Goal: Task Accomplishment & Management: Use online tool/utility

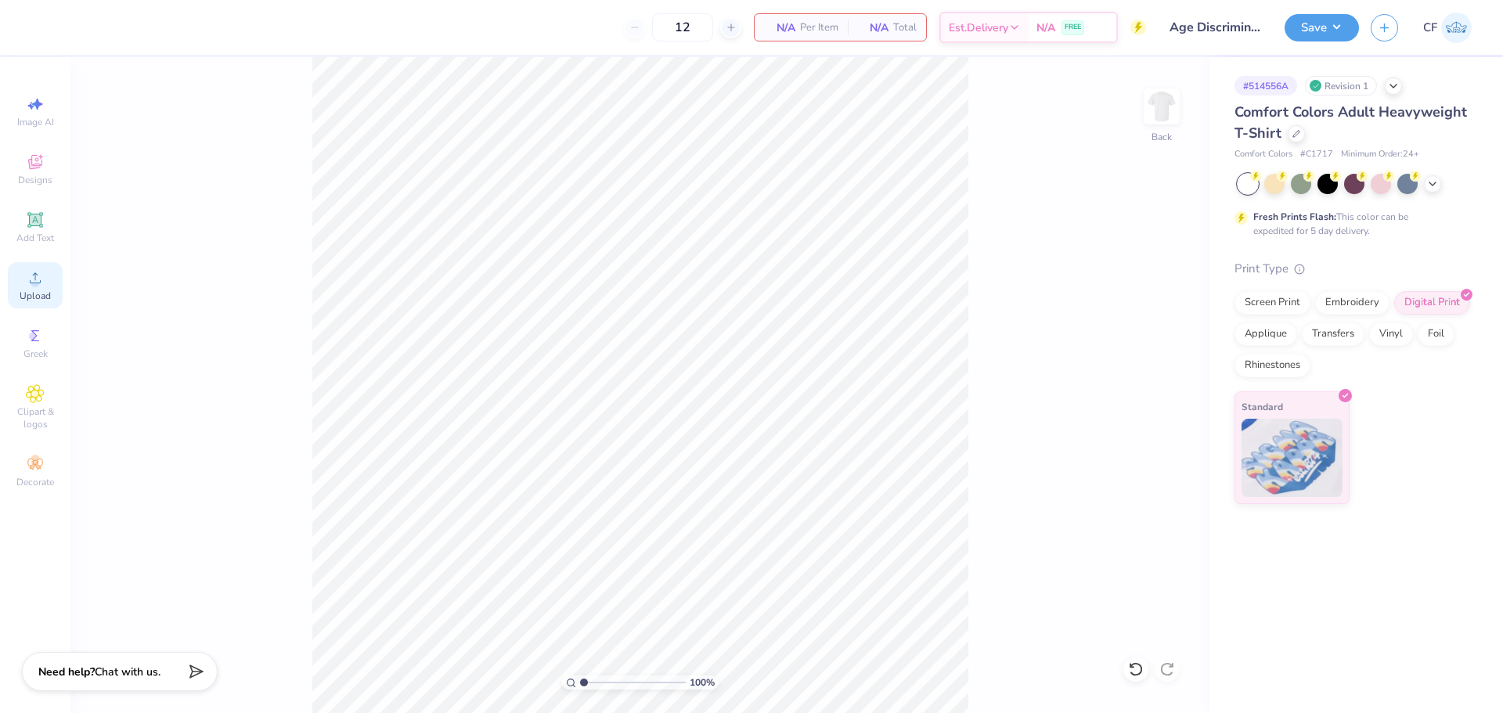
click at [36, 275] on icon at bounding box center [35, 277] width 19 height 19
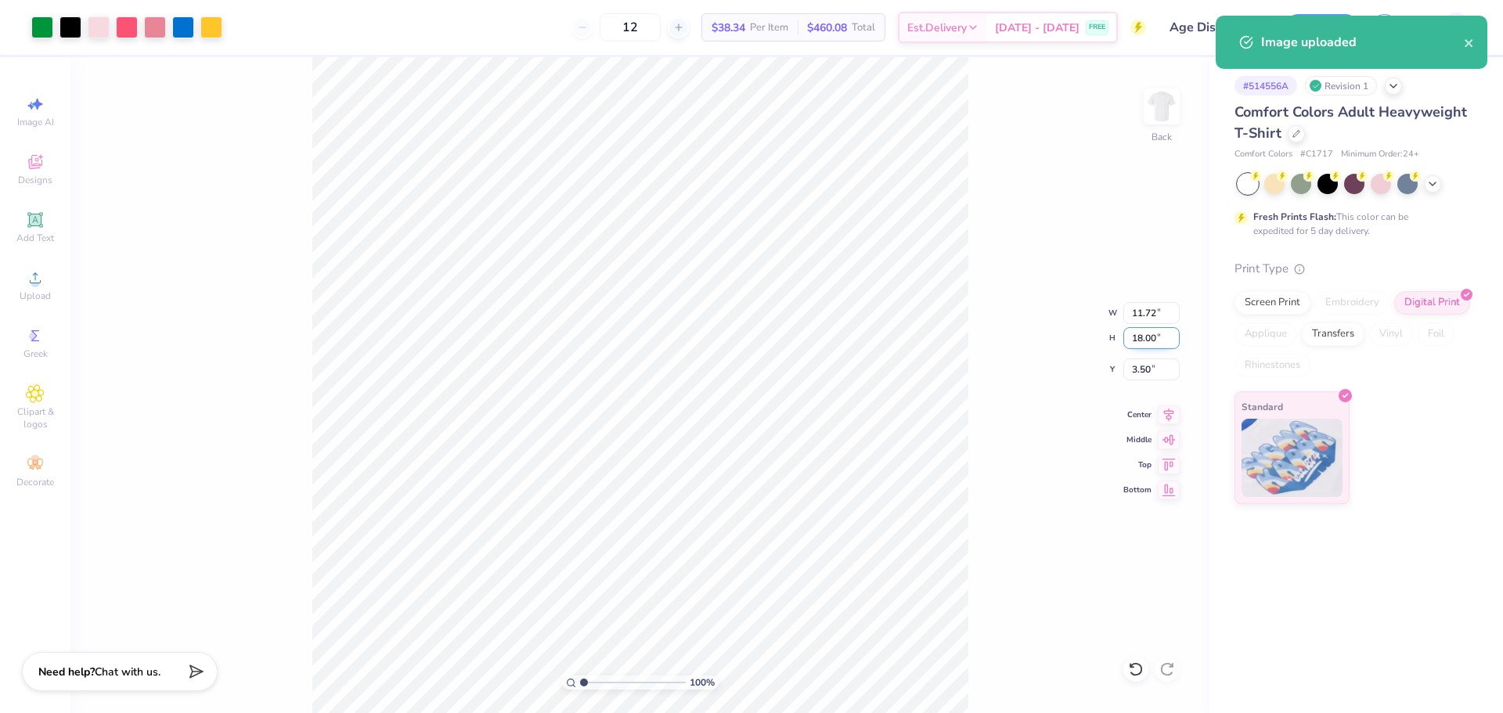
click at [1140, 338] on input "18.00" at bounding box center [1151, 338] width 56 height 22
type input "7.5"
type input "4.88"
type input "7.50"
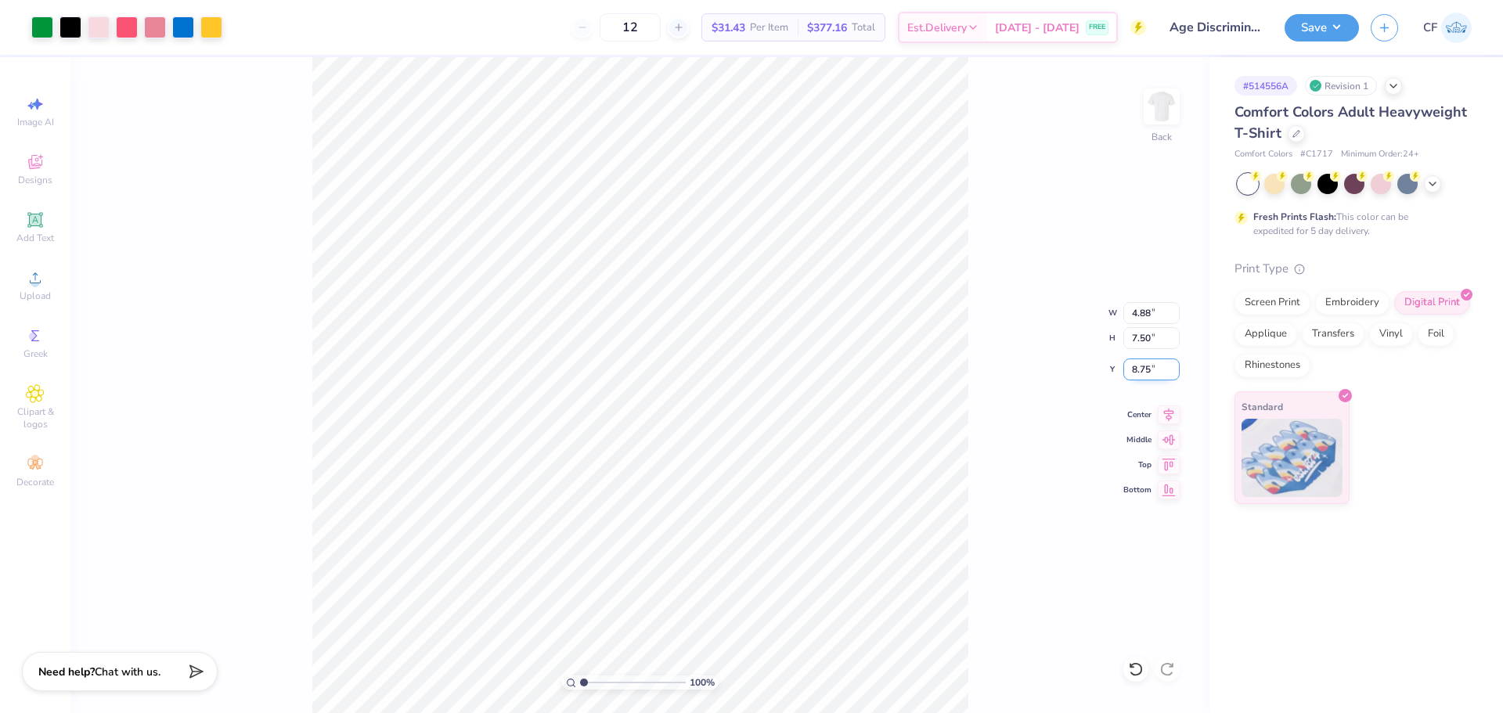
click at [1148, 370] on input "8.75" at bounding box center [1151, 370] width 56 height 22
type input "3.00"
click at [1331, 27] on button "Save" at bounding box center [1322, 25] width 74 height 27
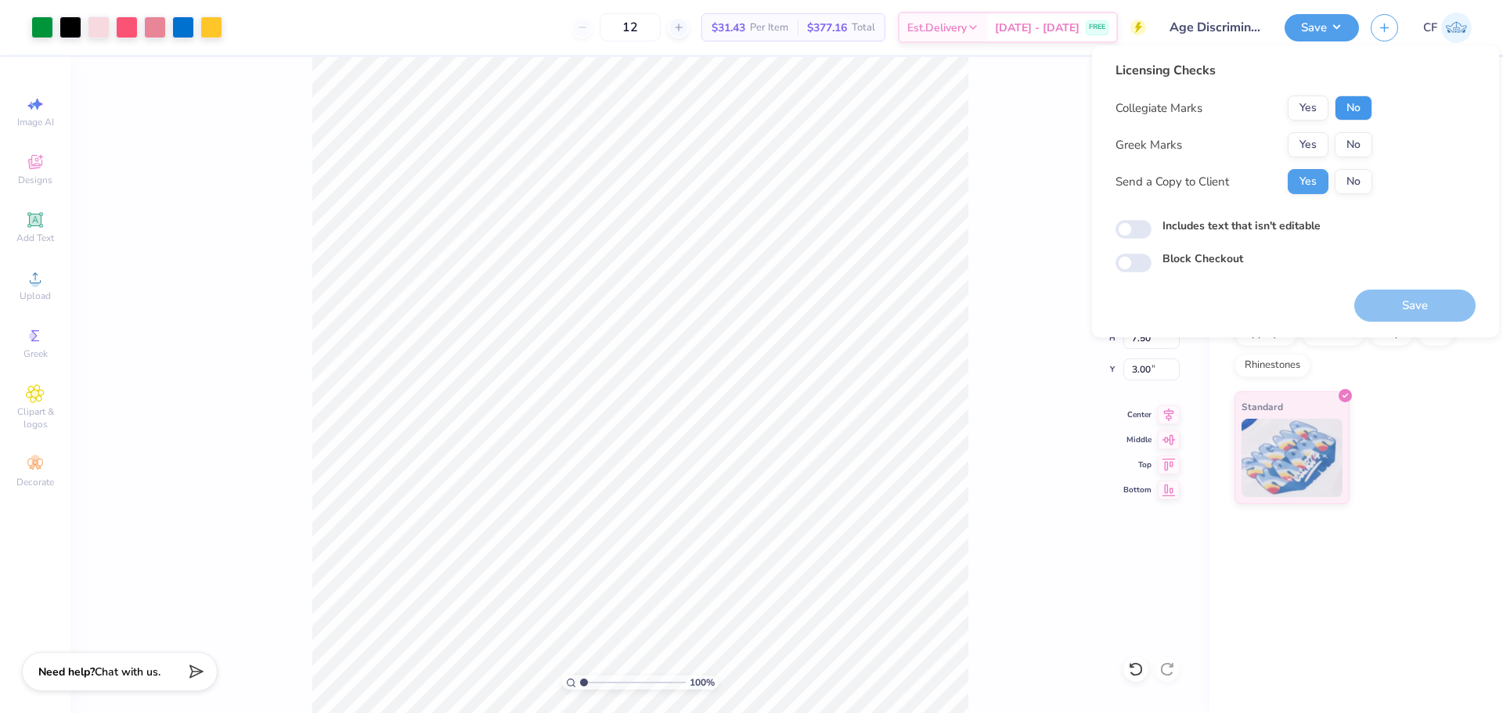
click at [1362, 103] on button "No" at bounding box center [1354, 107] width 38 height 25
click at [1137, 229] on input "Includes text that isn't editable" at bounding box center [1133, 229] width 36 height 19
checkbox input "true"
click at [1393, 312] on button "Save" at bounding box center [1414, 306] width 121 height 32
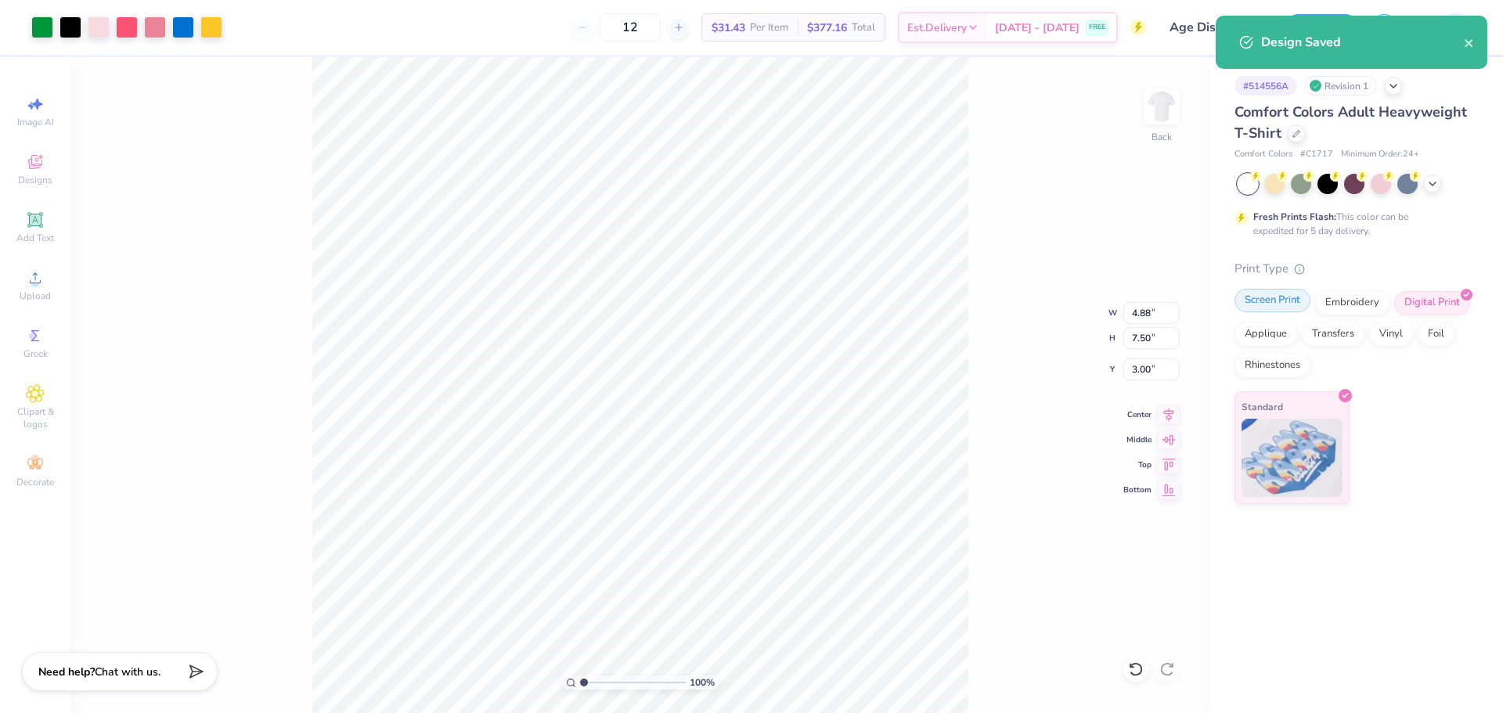
click at [1267, 299] on div "Screen Print" at bounding box center [1272, 300] width 76 height 23
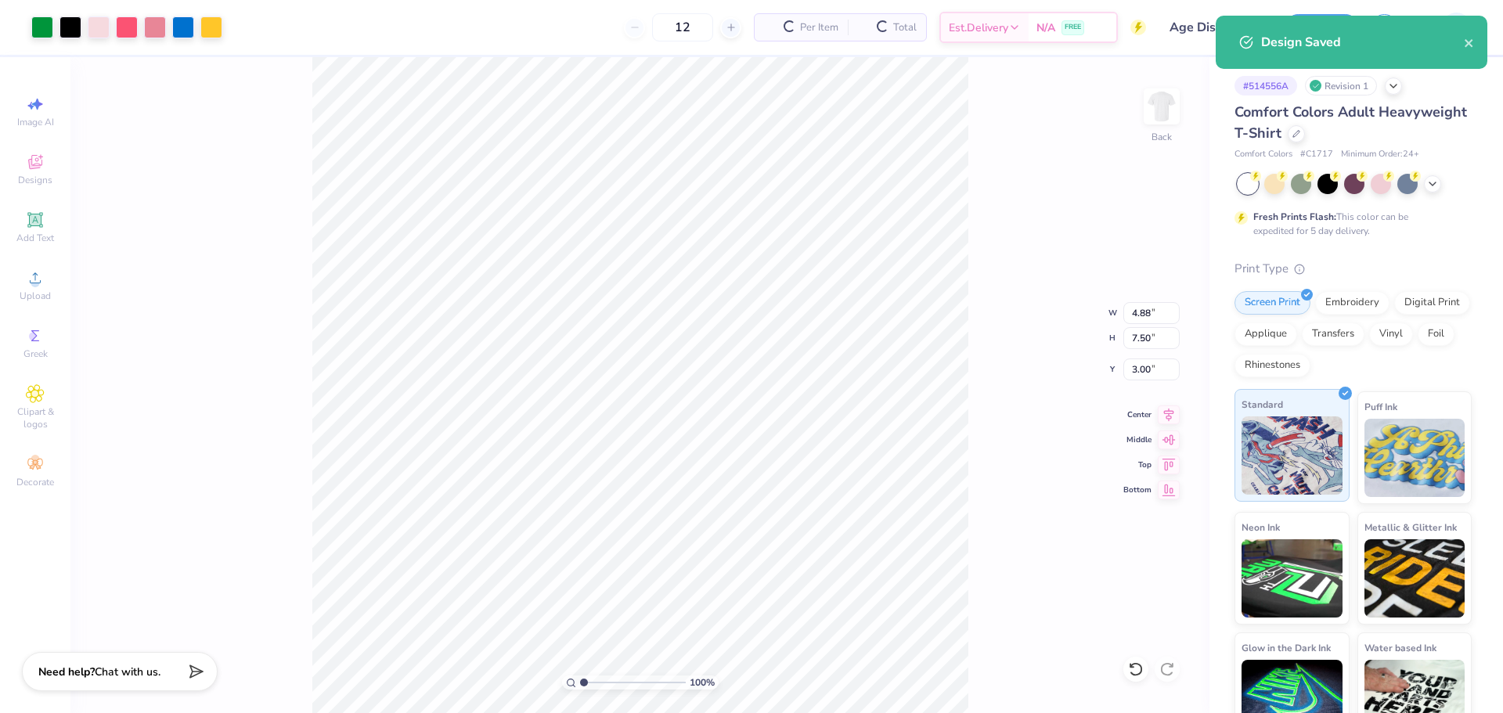
click at [1303, 434] on img at bounding box center [1291, 455] width 101 height 78
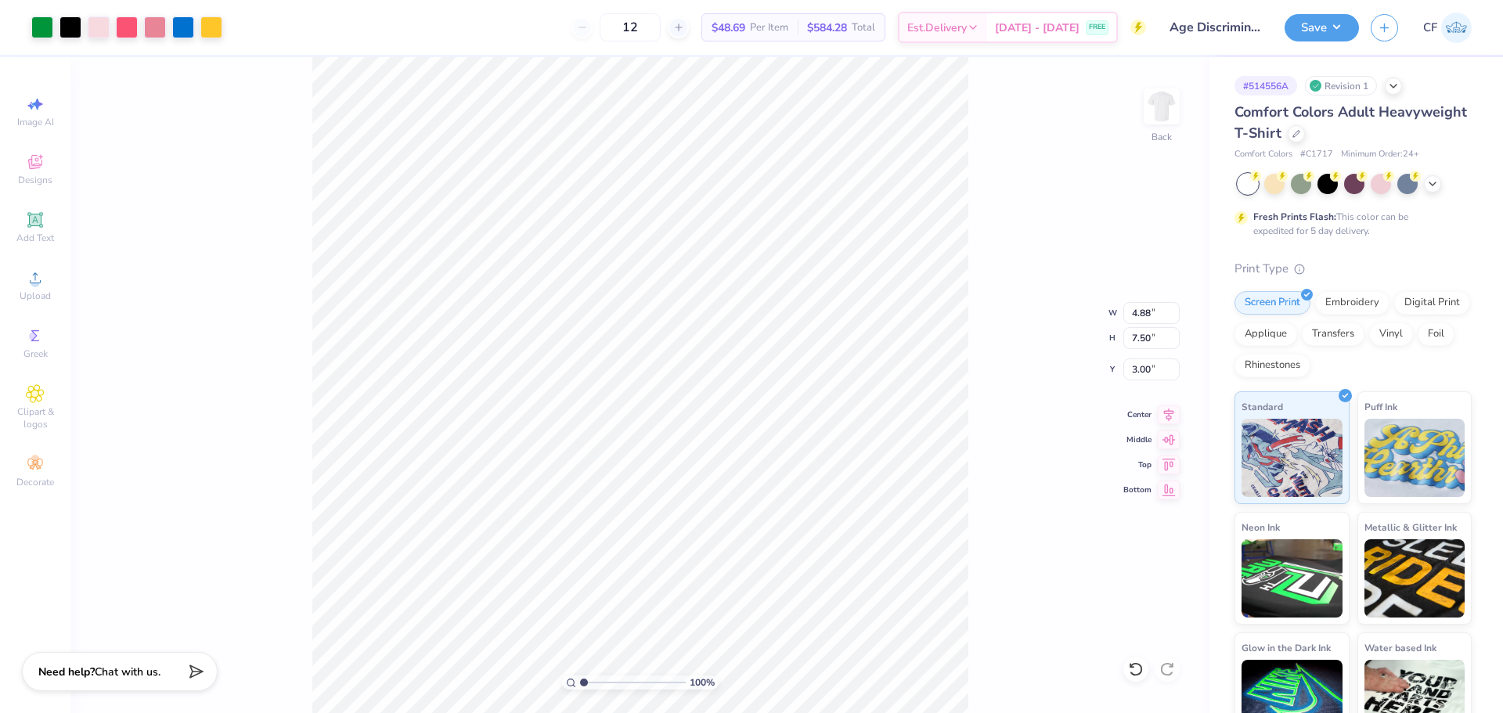
drag, startPoint x: 1472, startPoint y: 41, endPoint x: 1464, endPoint y: 43, distance: 8.0
click at [1472, 42] on div "Design Saved" at bounding box center [1352, 48] width 278 height 71
click at [1335, 32] on button "Save" at bounding box center [1322, 25] width 74 height 27
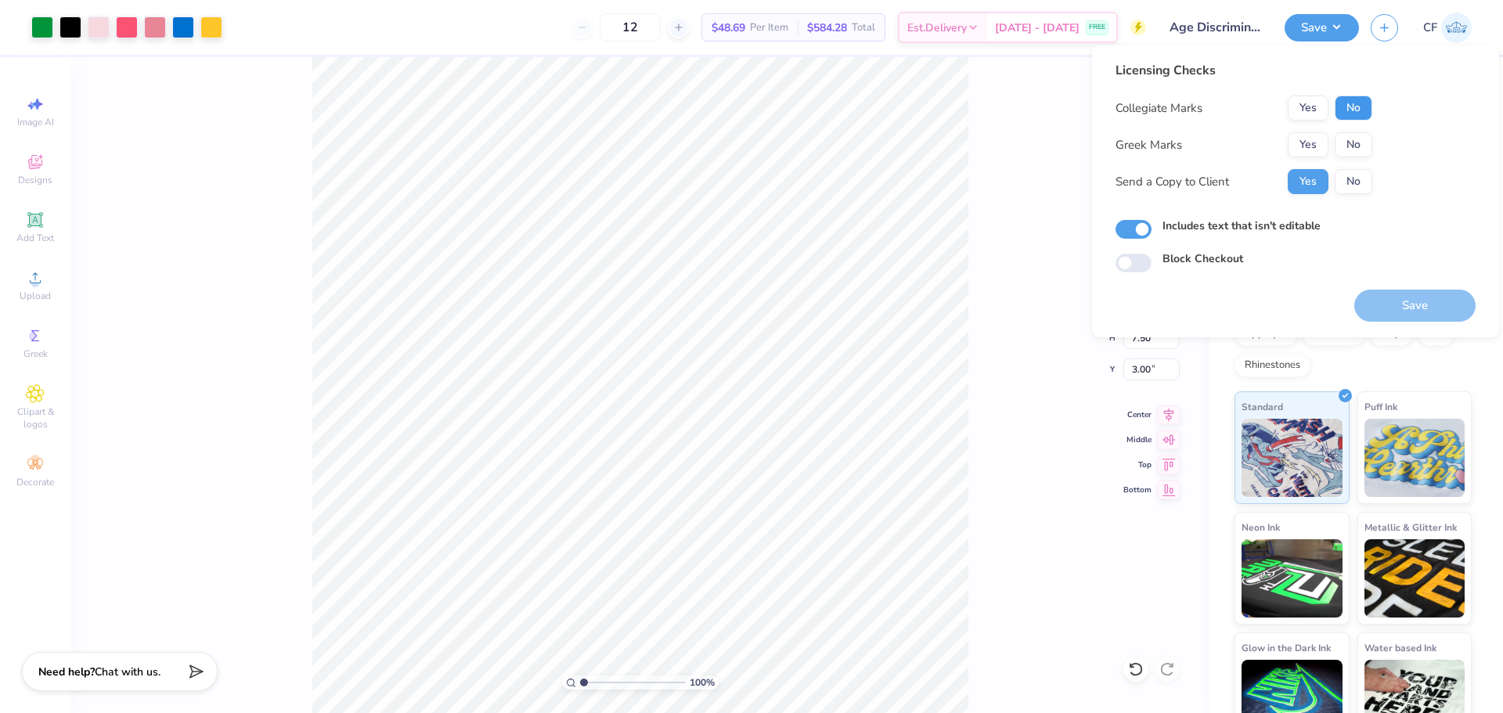
click at [1346, 111] on button "No" at bounding box center [1354, 107] width 38 height 25
click at [1351, 150] on button "No" at bounding box center [1354, 144] width 38 height 25
click at [1389, 308] on button "Save" at bounding box center [1414, 306] width 121 height 32
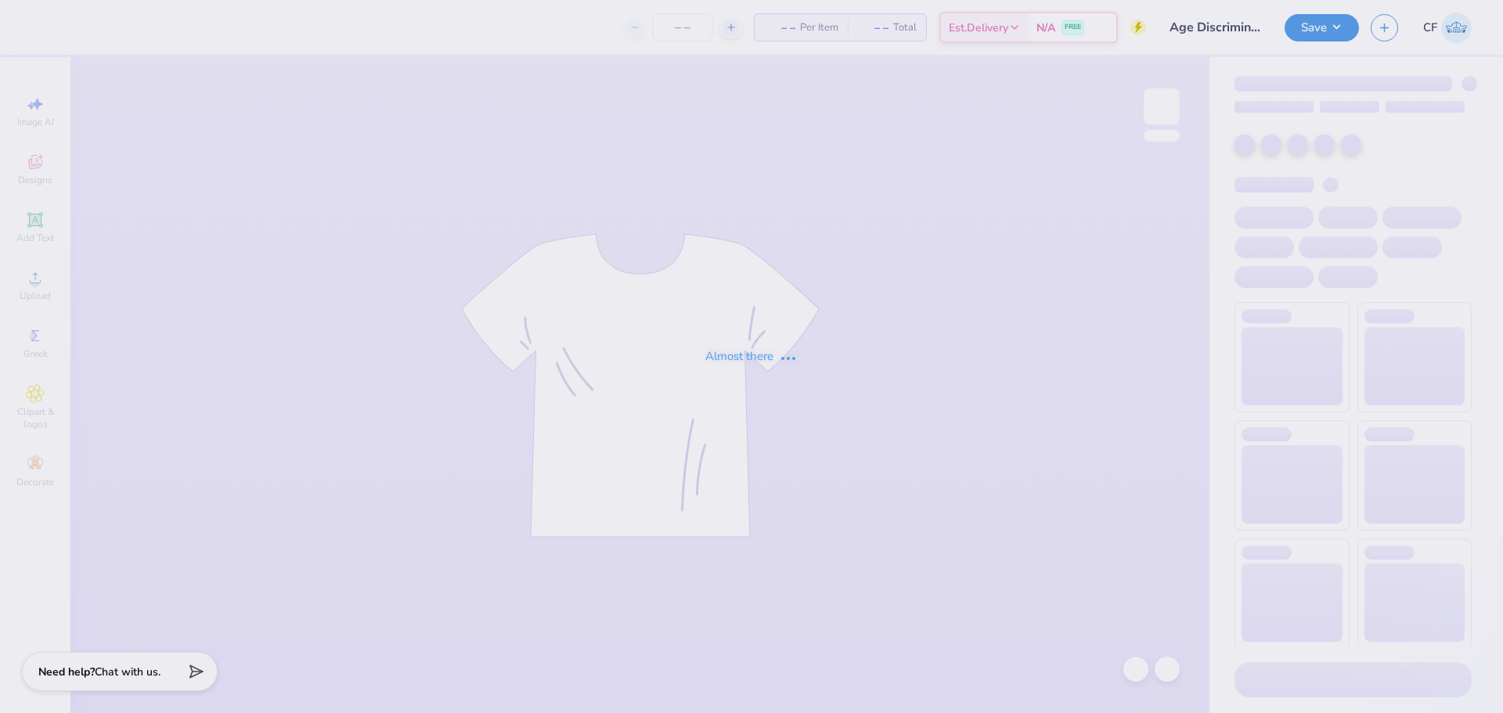
type input "Age Discrimination In Employment Act"
type input "12"
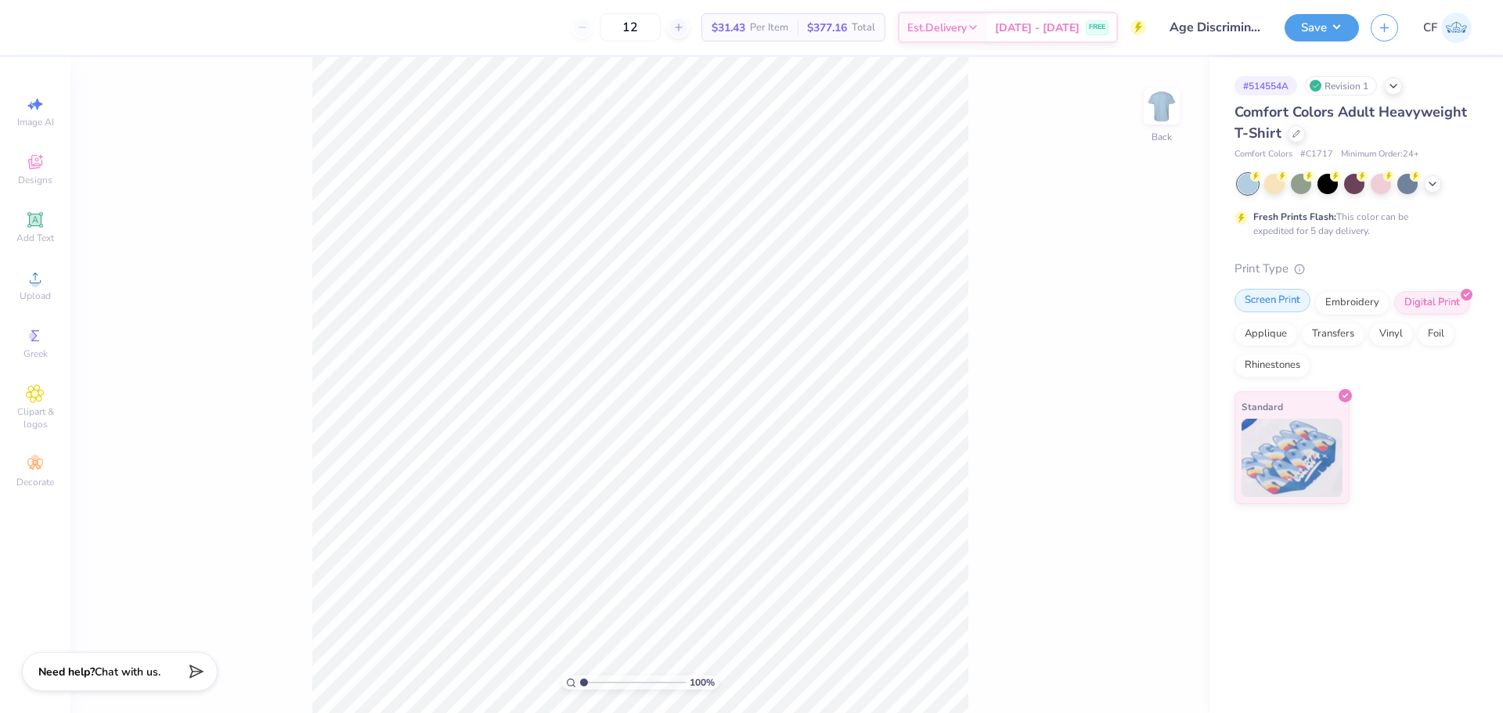
click at [1269, 300] on div "Screen Print" at bounding box center [1272, 300] width 76 height 23
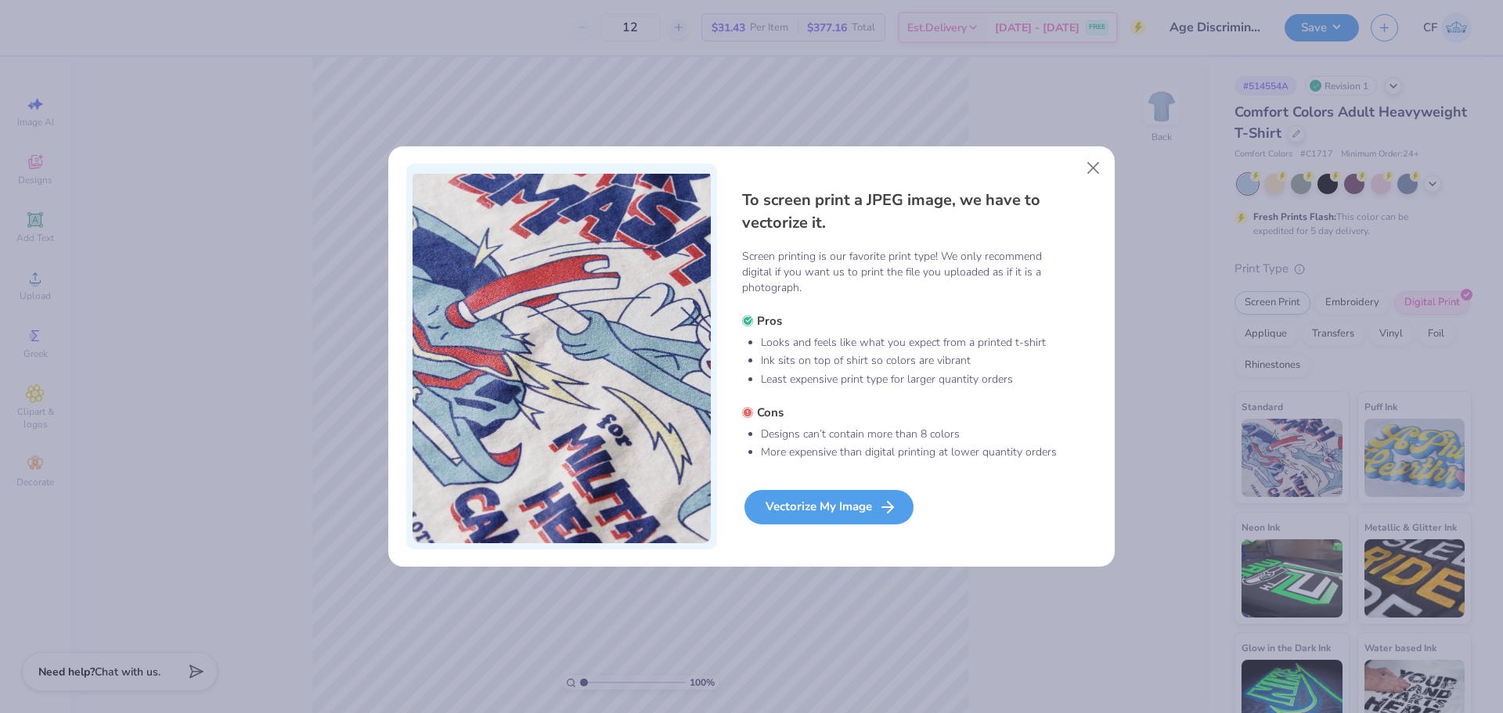
click at [857, 516] on div "Vectorize My Image" at bounding box center [828, 507] width 169 height 34
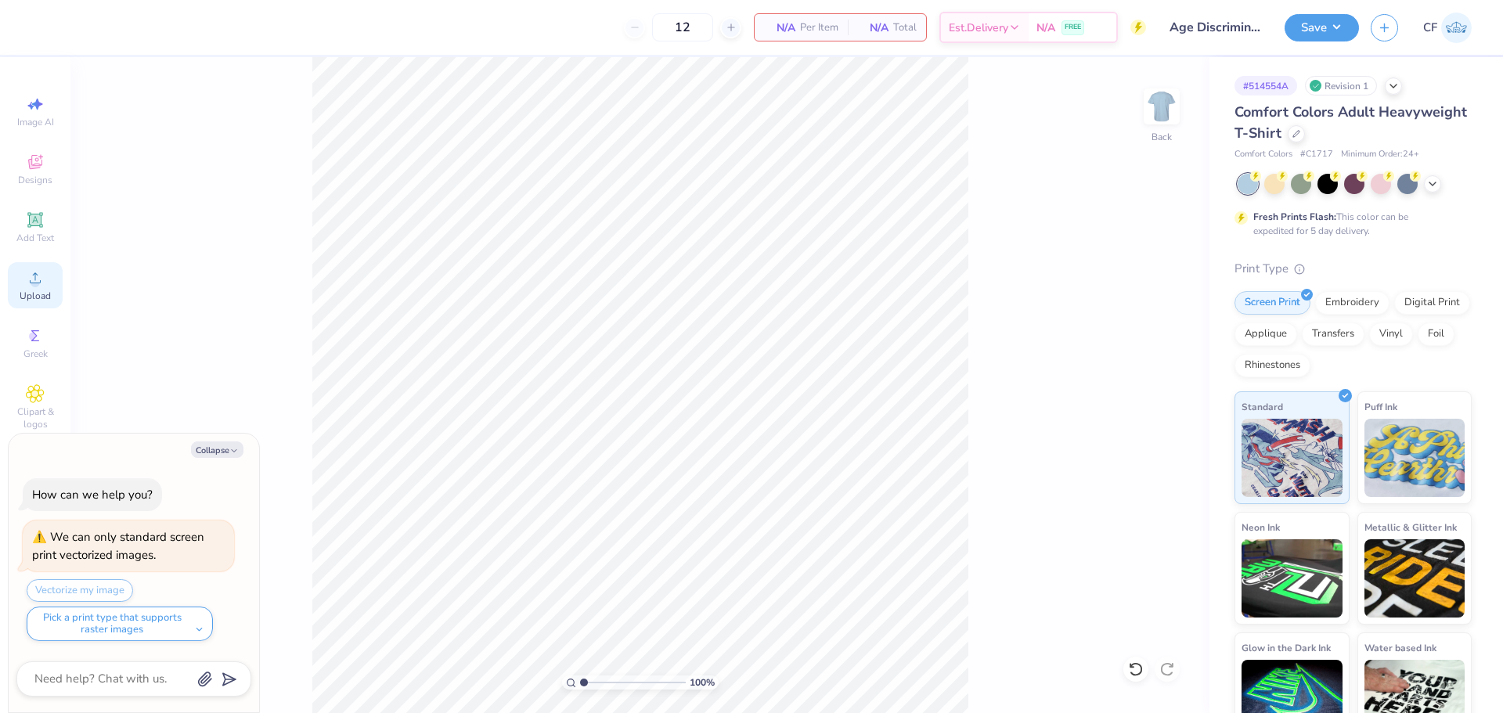
click at [46, 283] on div "Upload" at bounding box center [35, 285] width 55 height 46
click at [34, 297] on span "Upload" at bounding box center [35, 296] width 31 height 13
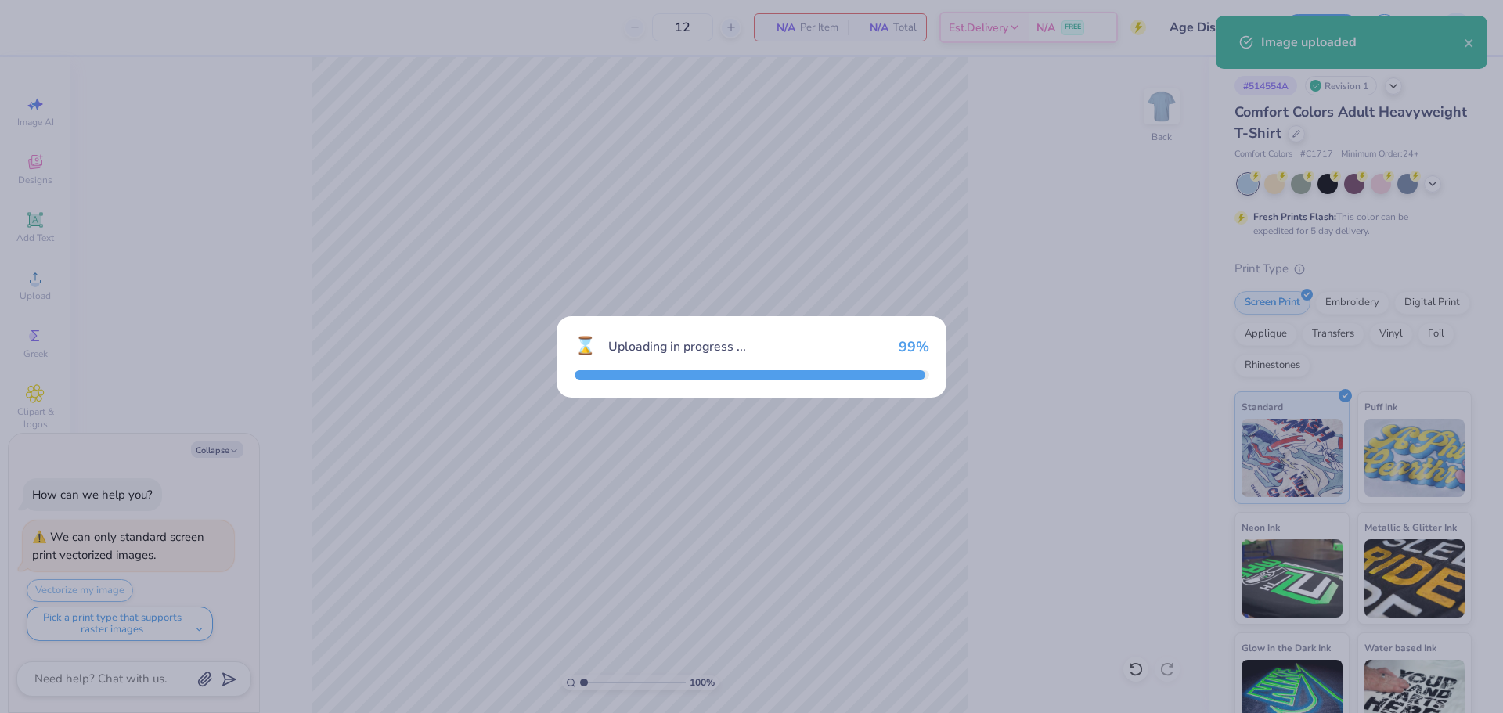
type textarea "x"
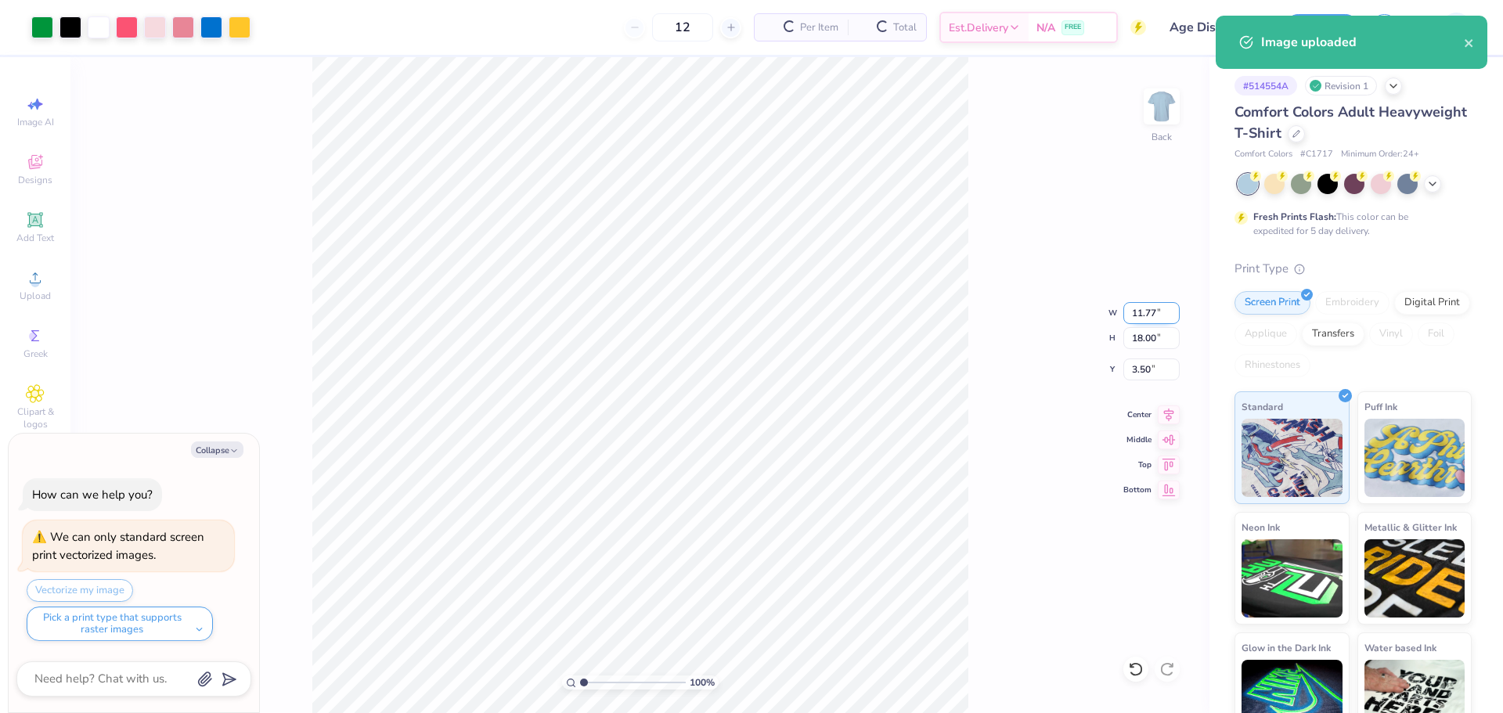
click at [1143, 312] on input "11.77" at bounding box center [1151, 313] width 56 height 22
type input "7.5"
type textarea "x"
type input "7.50"
type input "11.47"
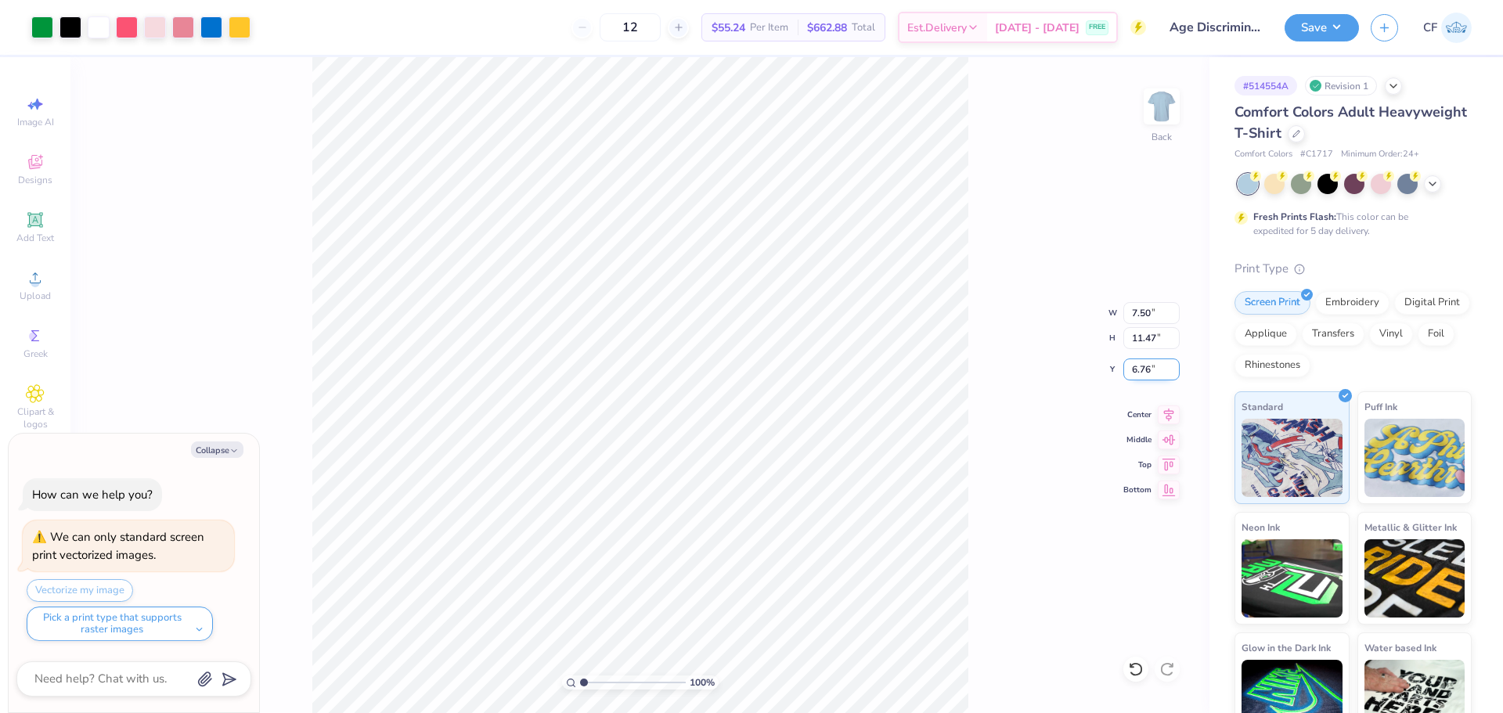
click at [1160, 371] on input "6.76" at bounding box center [1151, 370] width 56 height 22
type input "3"
type textarea "x"
type input "3.00"
click at [1155, 343] on input "11.47" at bounding box center [1151, 338] width 56 height 22
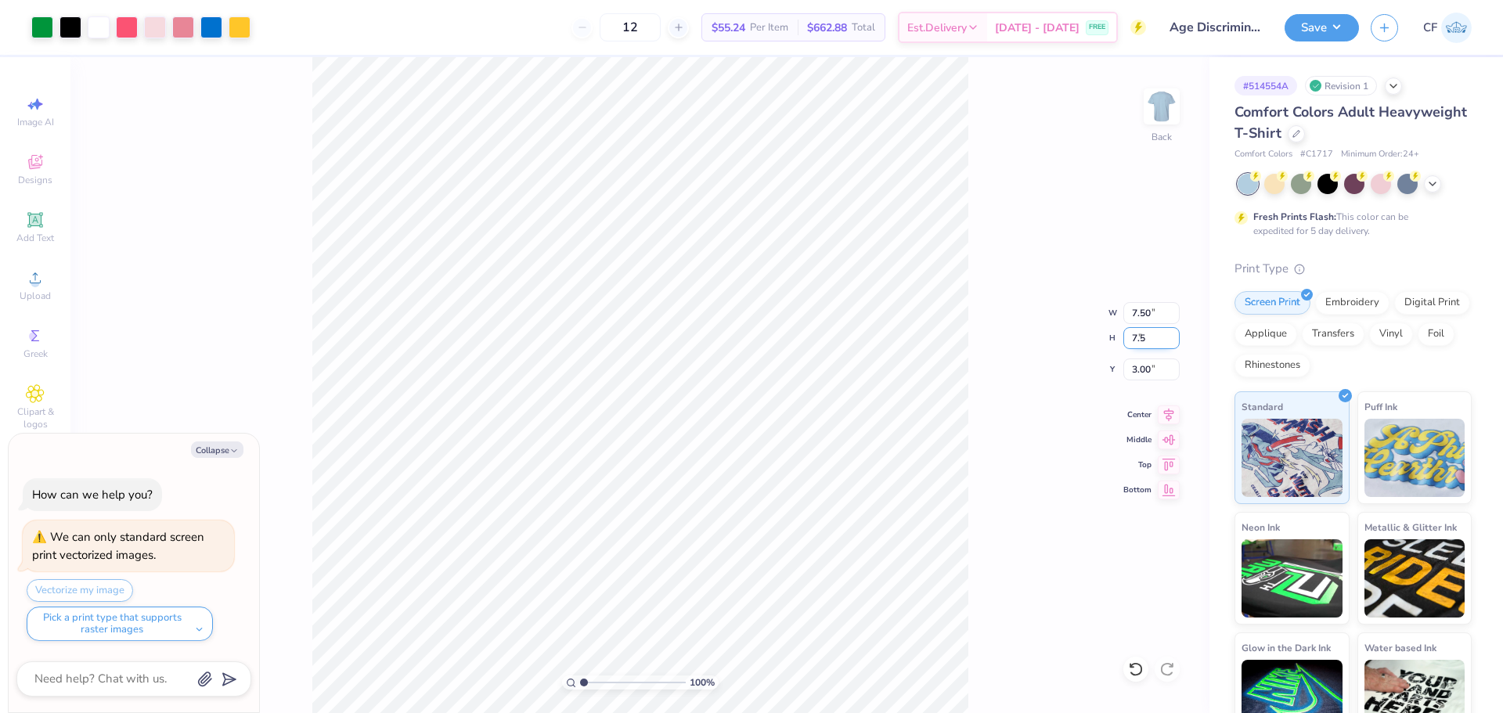
type input "7.5"
type textarea "x"
type input "4.90"
type input "7.50"
click at [1151, 366] on input "4.99" at bounding box center [1151, 370] width 56 height 22
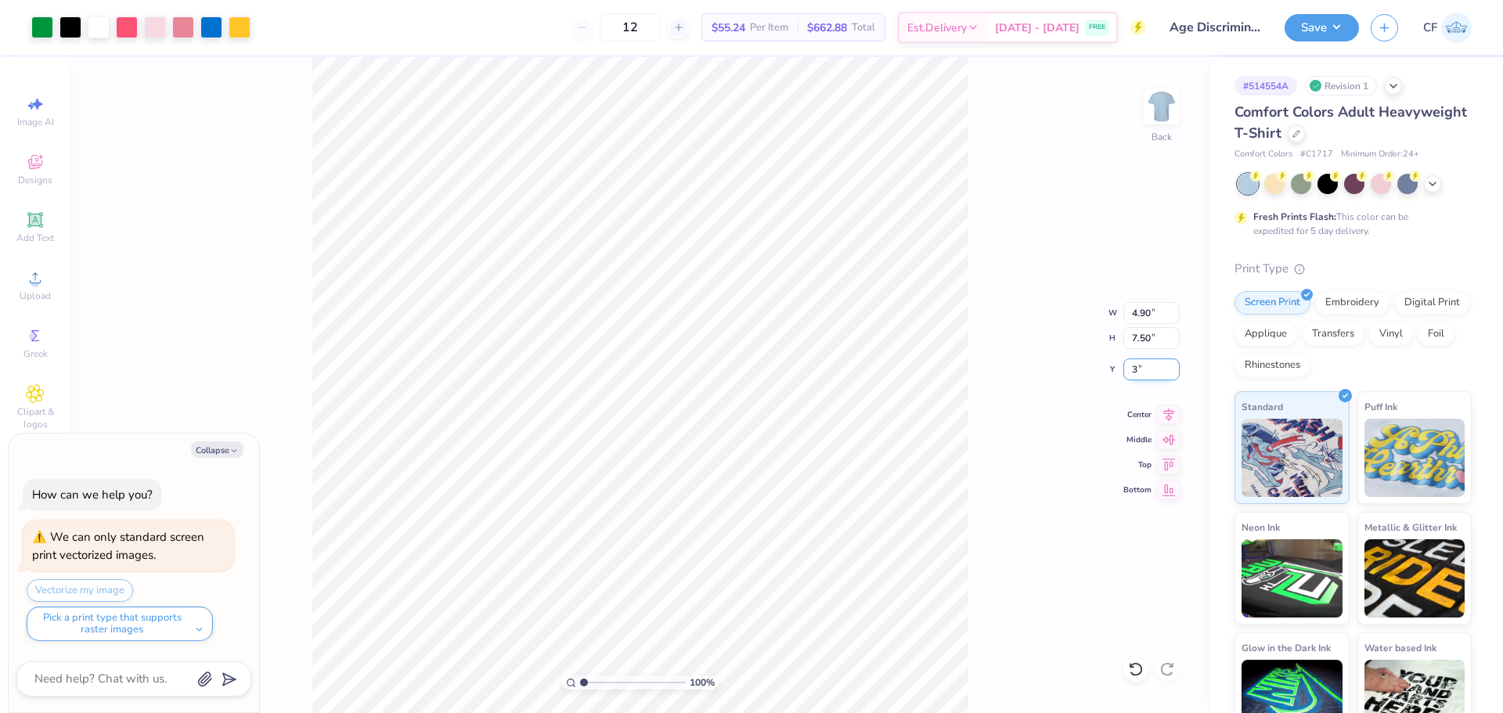
type input "3"
type textarea "x"
type input "3.00"
click at [1311, 27] on button "Save" at bounding box center [1322, 25] width 74 height 27
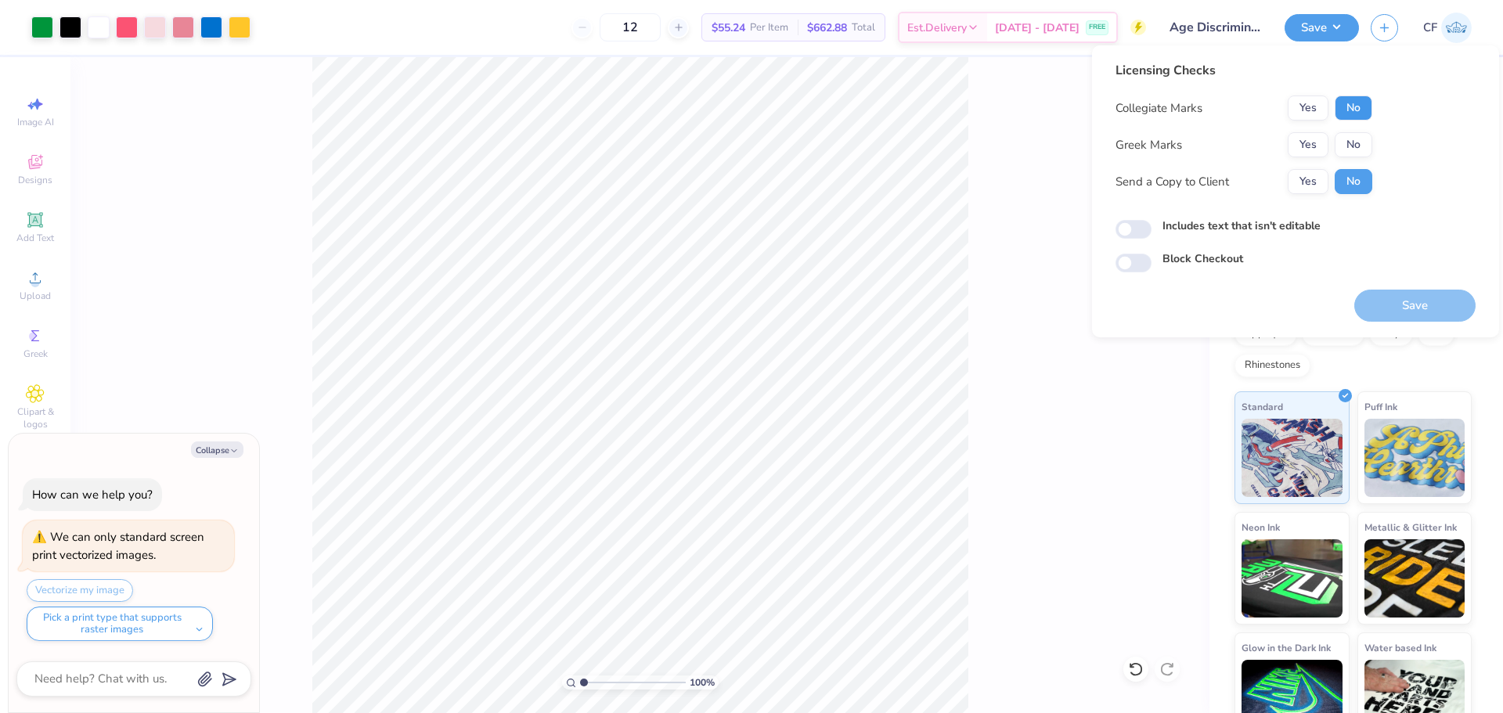
click at [1364, 100] on button "No" at bounding box center [1354, 107] width 38 height 25
click at [1360, 139] on button "No" at bounding box center [1354, 144] width 38 height 25
click at [1321, 185] on button "Yes" at bounding box center [1308, 181] width 41 height 25
type textarea "x"
click at [1125, 227] on input "Includes text that isn't editable" at bounding box center [1133, 229] width 36 height 19
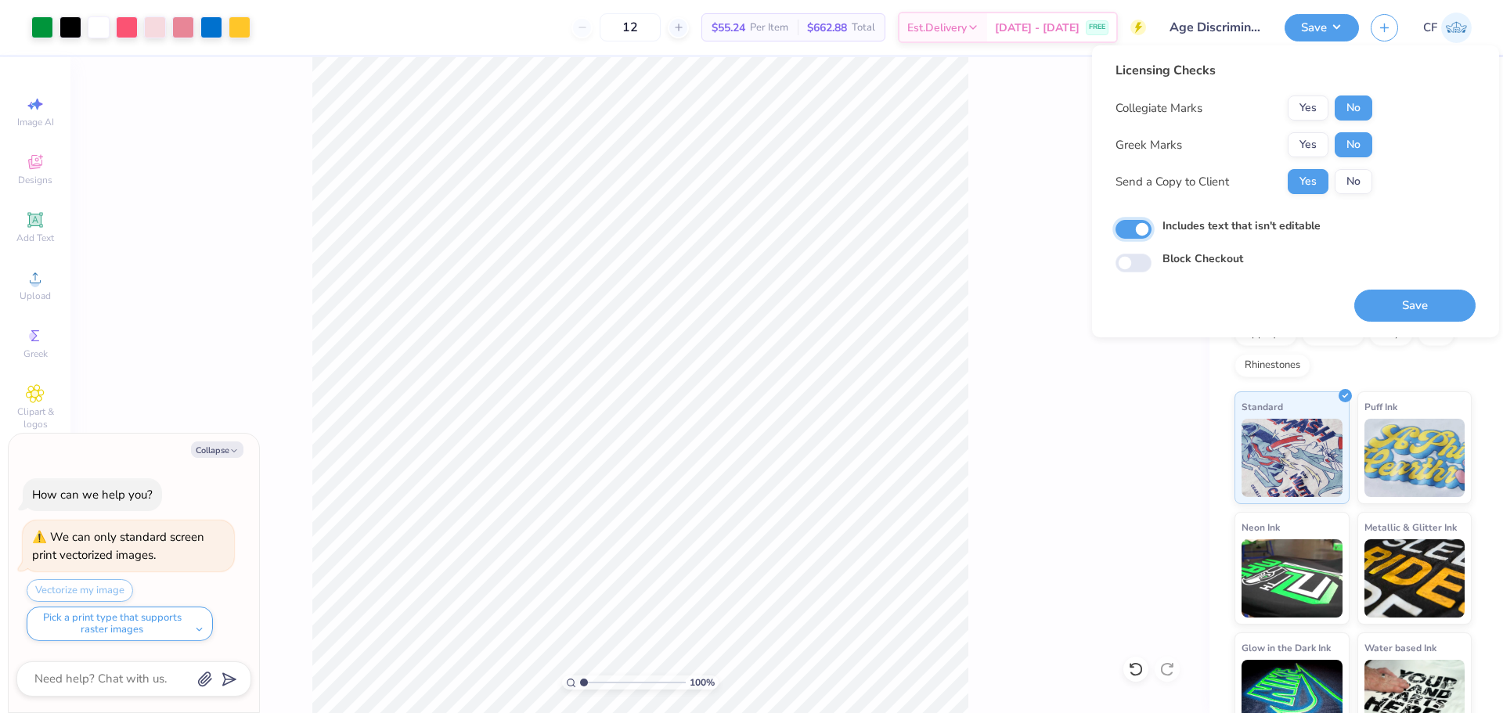
checkbox input "true"
click at [1393, 297] on button "Save" at bounding box center [1414, 306] width 121 height 32
type textarea "x"
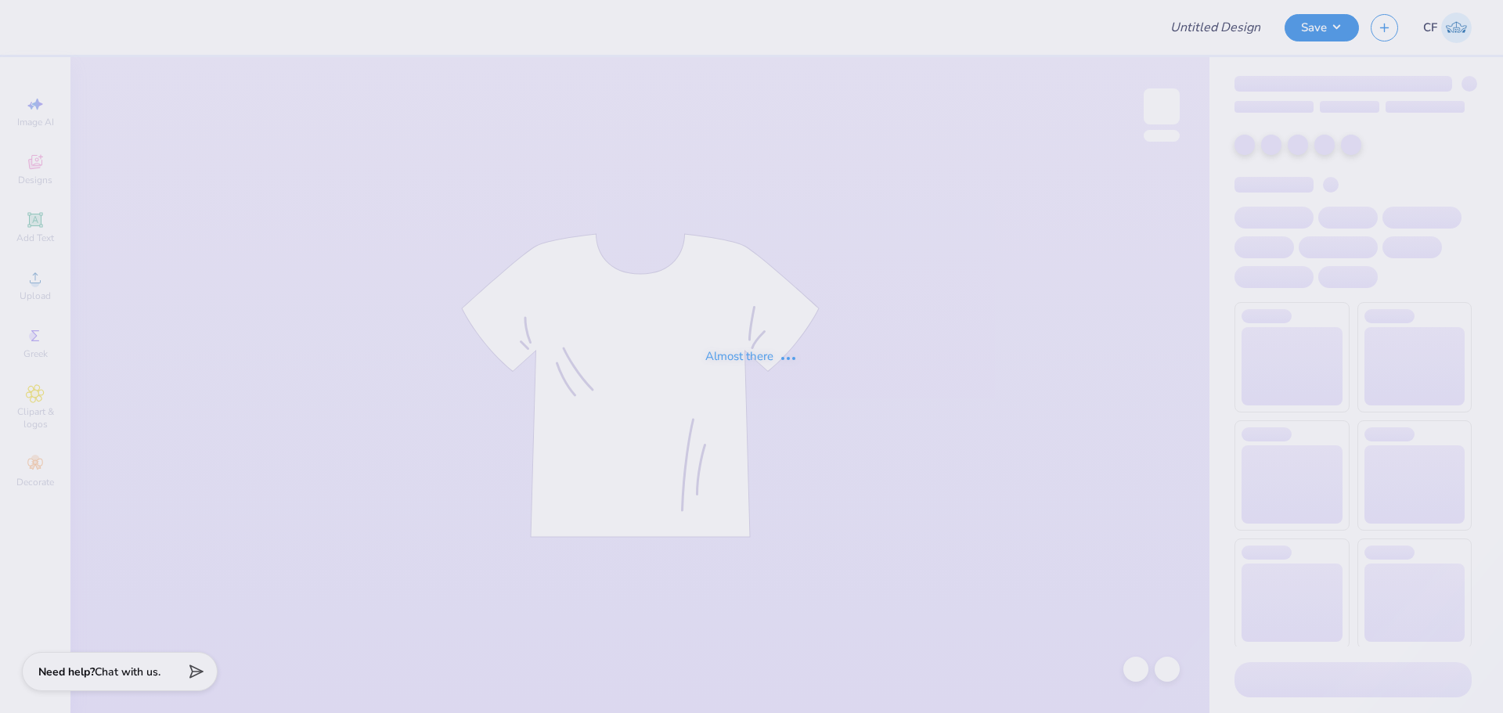
type input "Age Discrimination In Employment Act"
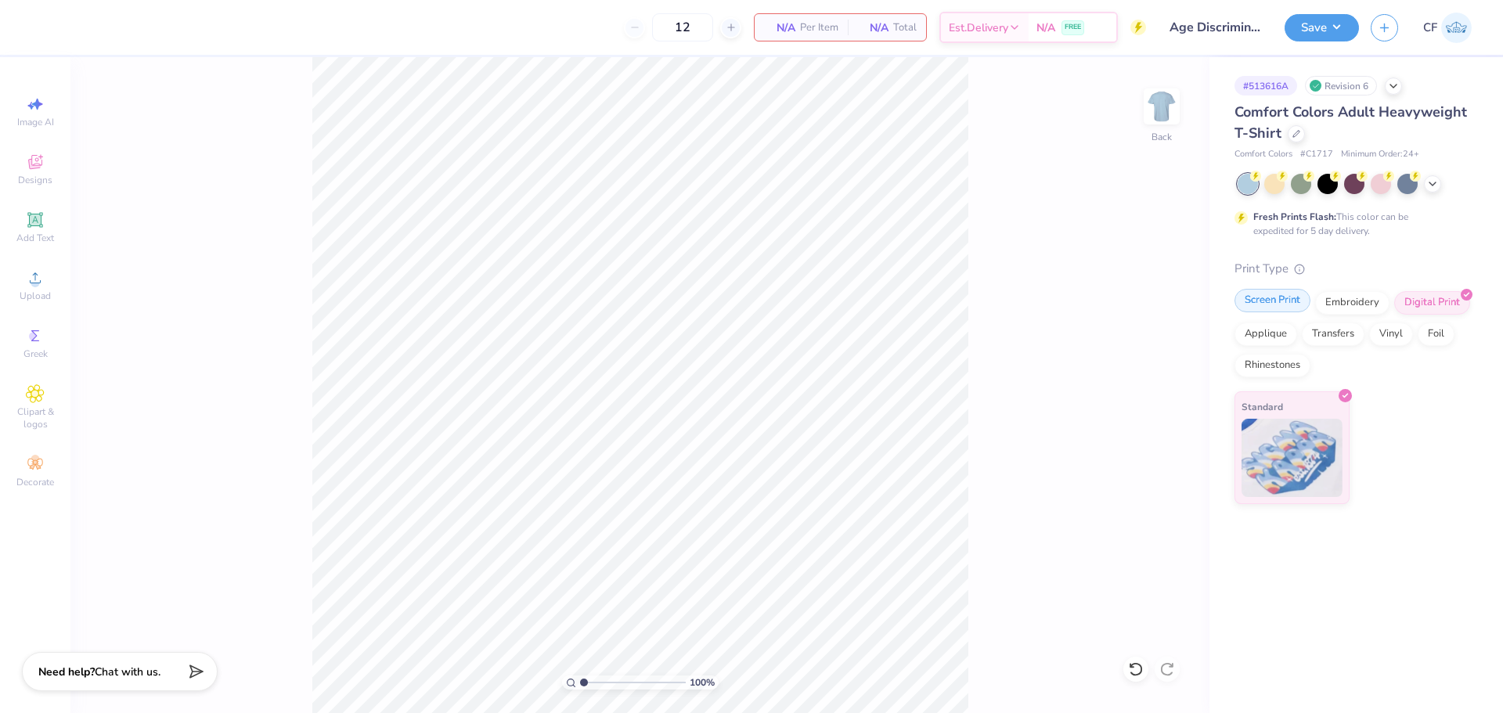
click at [1237, 300] on div "Screen Print" at bounding box center [1272, 300] width 76 height 23
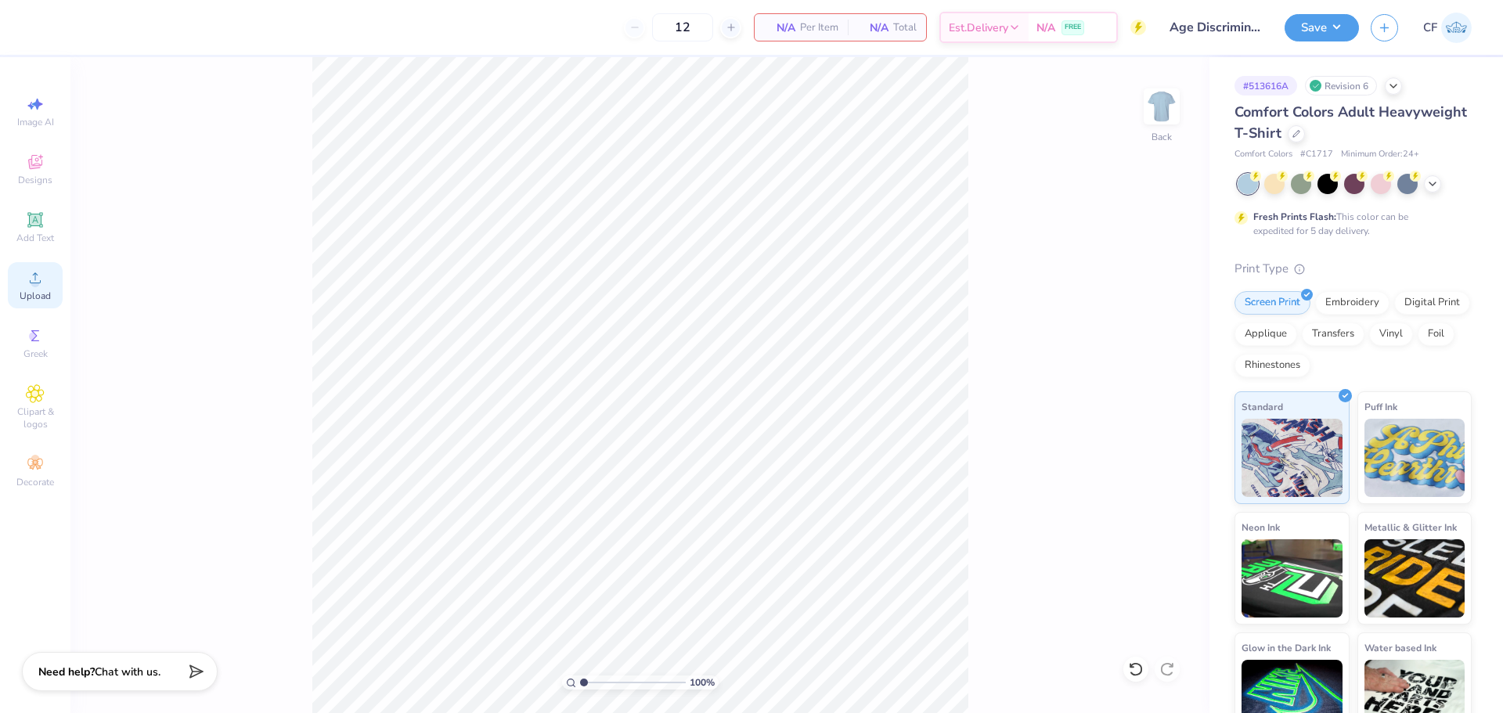
click at [36, 294] on span "Upload" at bounding box center [35, 296] width 31 height 13
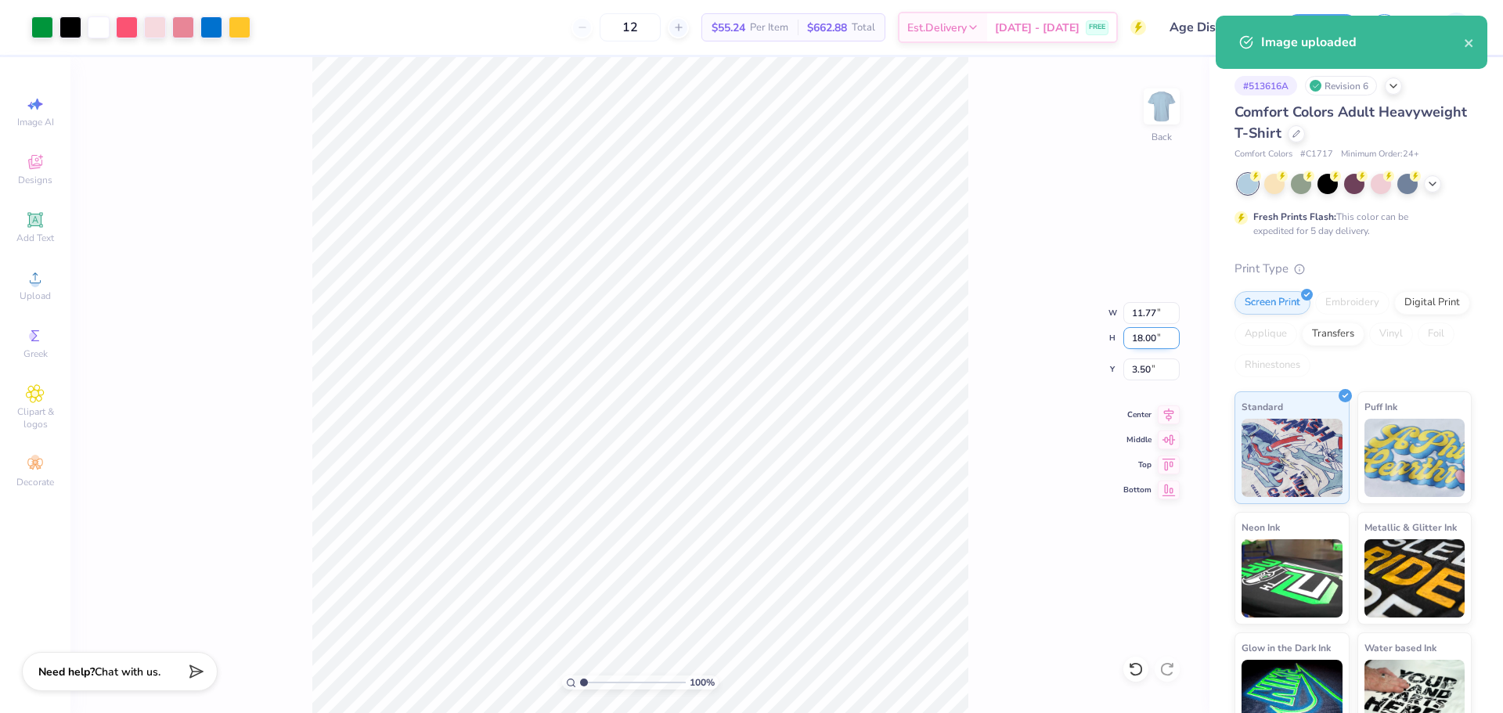
click at [1144, 342] on input "18.00" at bounding box center [1151, 338] width 56 height 22
type input "7.5"
type input "4.90"
type input "7.50"
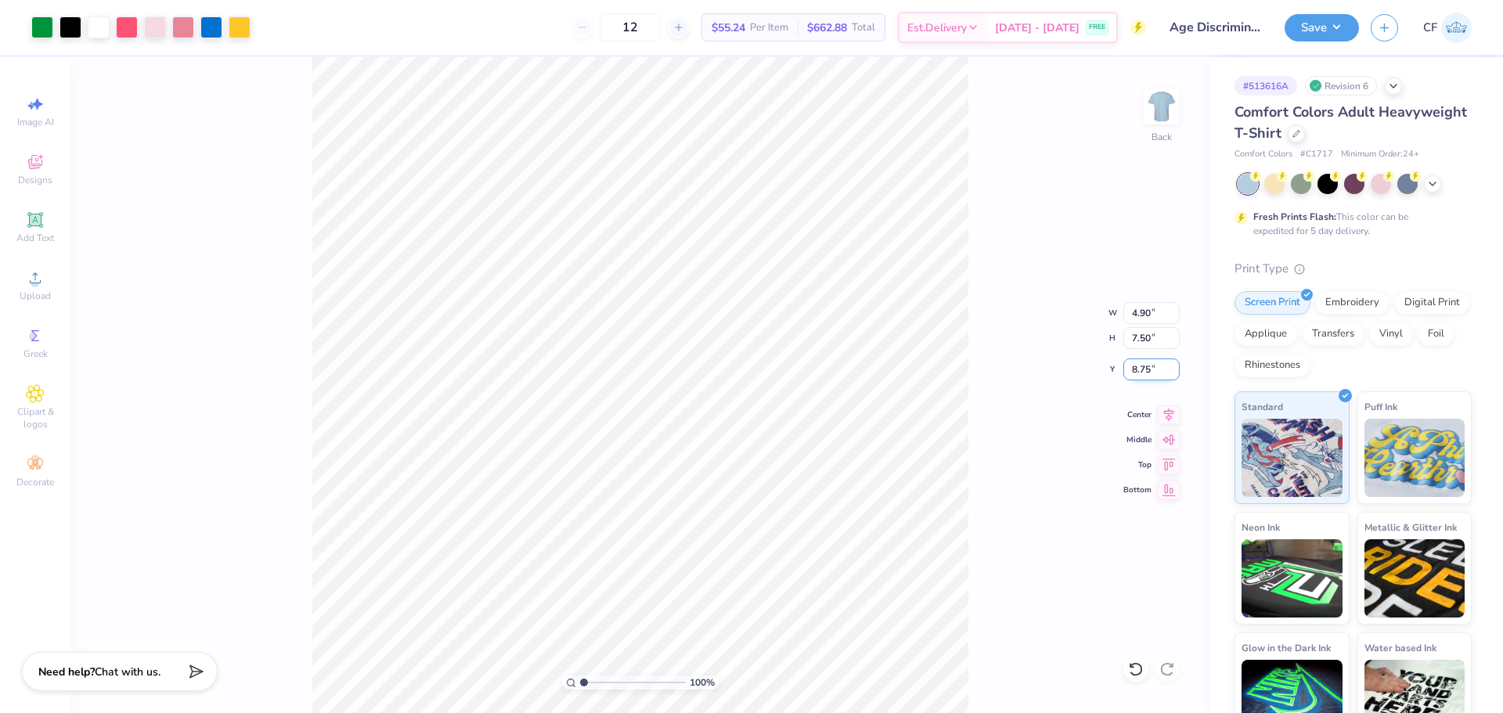
click at [1137, 374] on input "8.75" at bounding box center [1151, 370] width 56 height 22
type input "3.00"
click at [1328, 20] on button "Save" at bounding box center [1322, 25] width 74 height 27
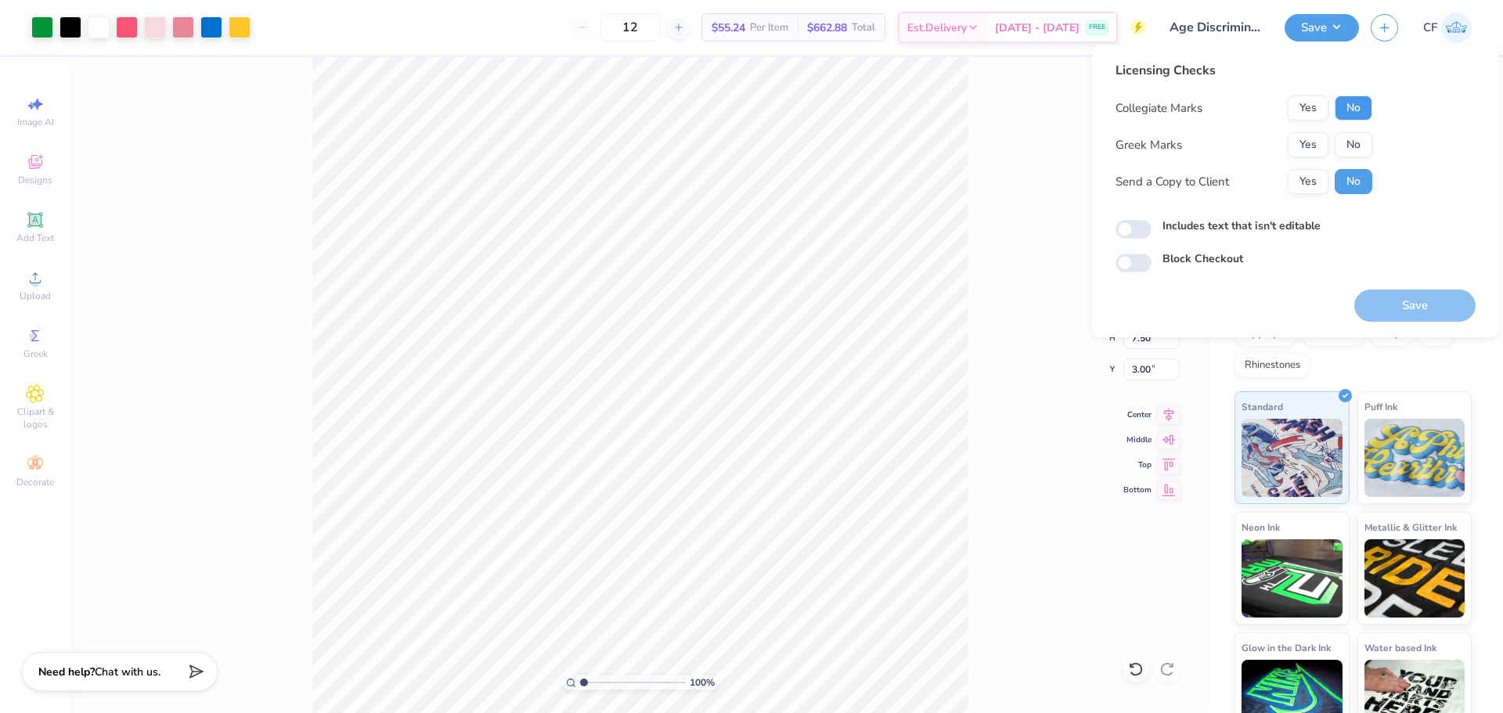
click at [1349, 101] on button "No" at bounding box center [1354, 107] width 38 height 25
click at [1353, 142] on button "No" at bounding box center [1354, 144] width 38 height 25
click at [1322, 172] on button "Yes" at bounding box center [1308, 181] width 41 height 25
click at [1133, 232] on input "Includes text that isn't editable" at bounding box center [1133, 229] width 36 height 19
checkbox input "true"
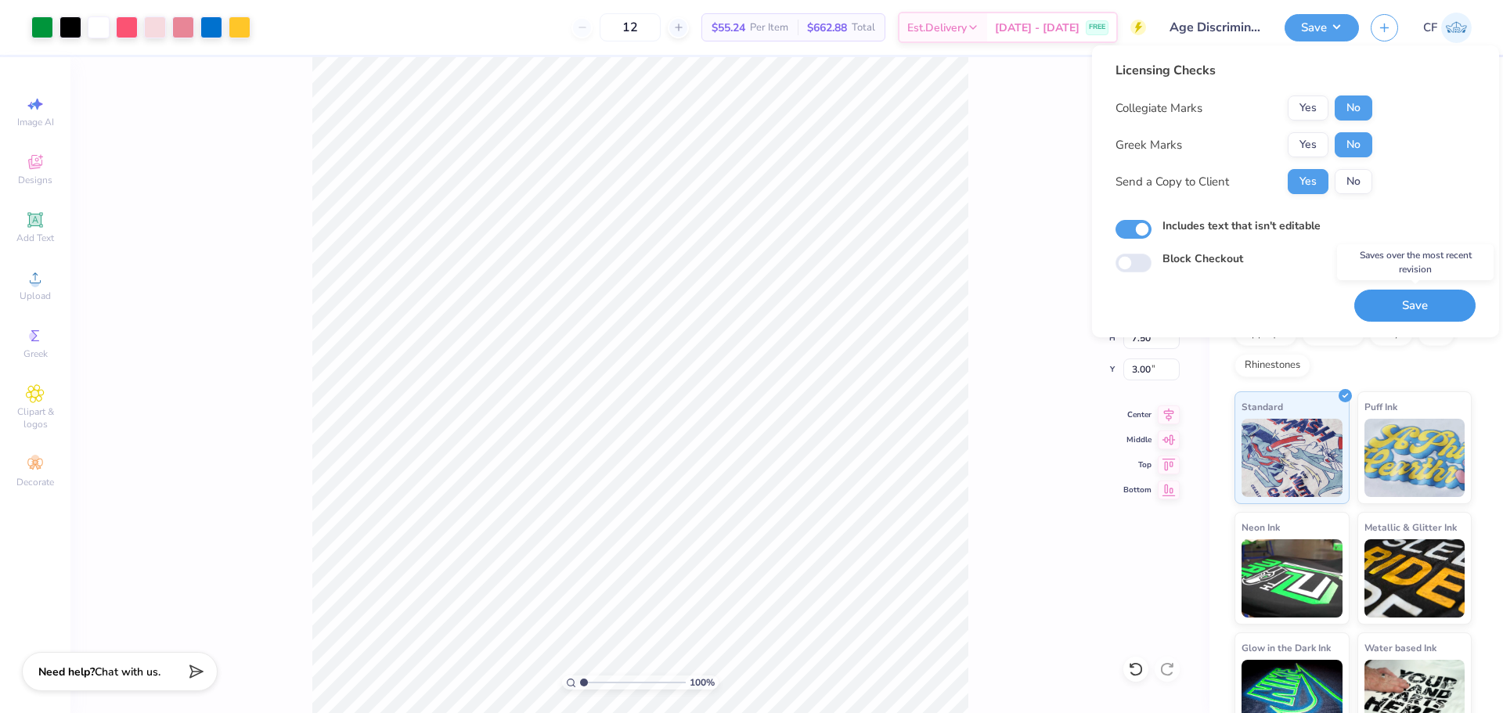
click at [1382, 306] on button "Save" at bounding box center [1414, 306] width 121 height 32
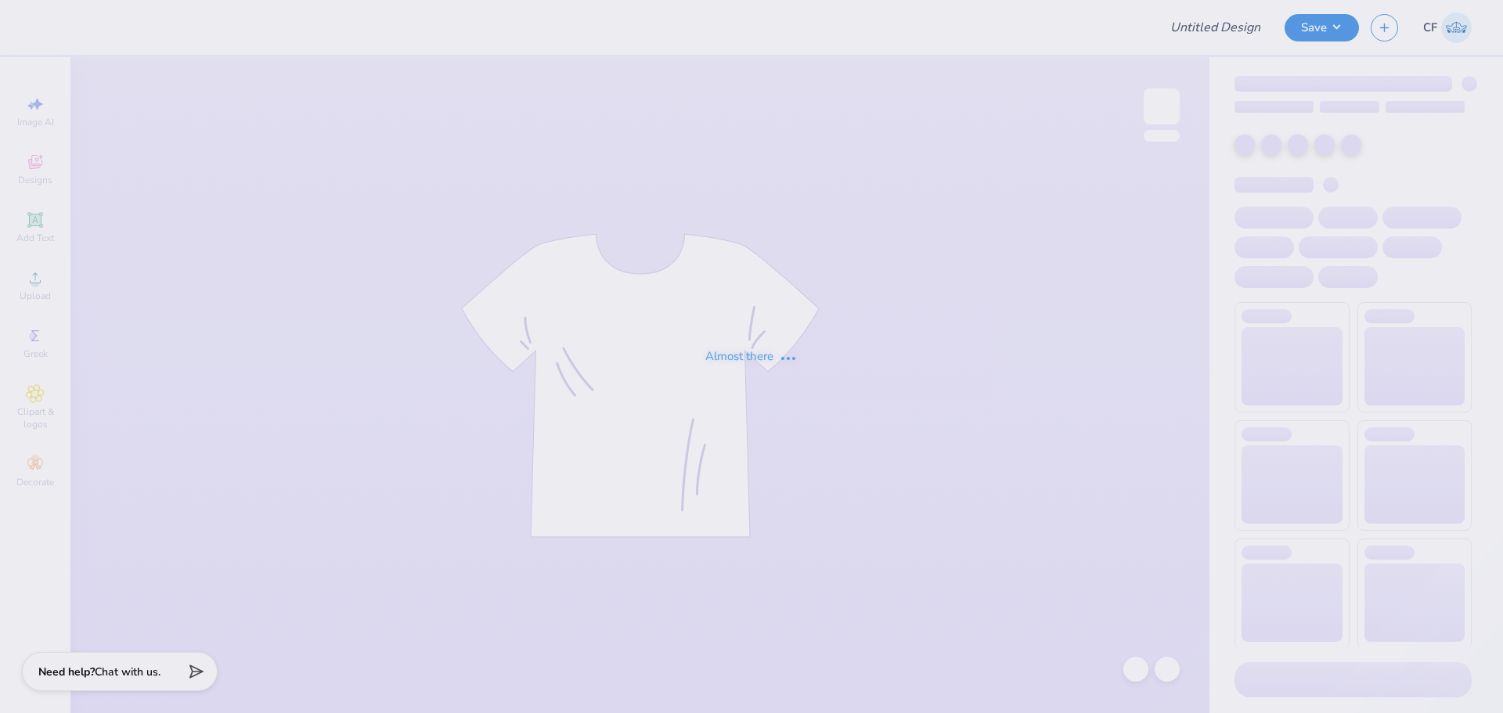
type input "Age Discrimination In Employment Act"
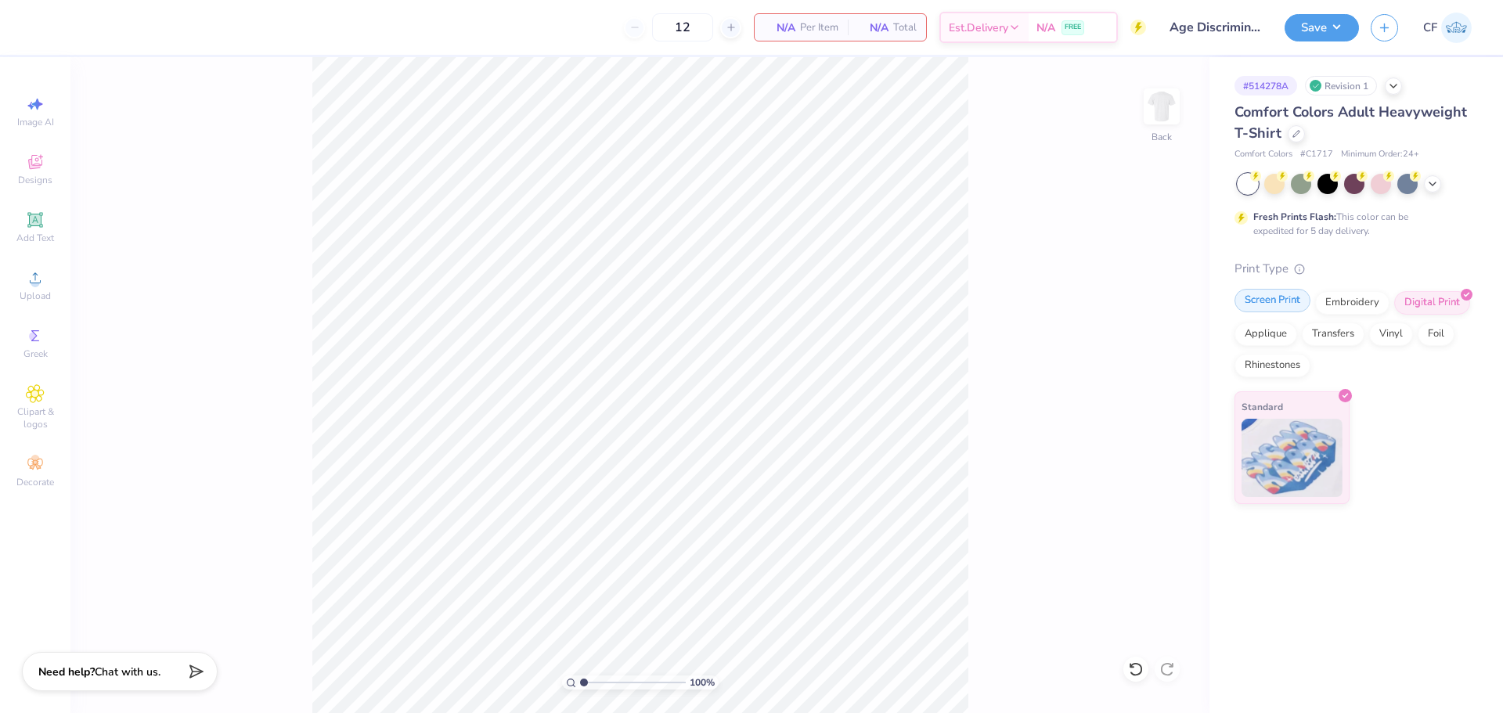
click at [1276, 299] on div "Screen Print" at bounding box center [1272, 300] width 76 height 23
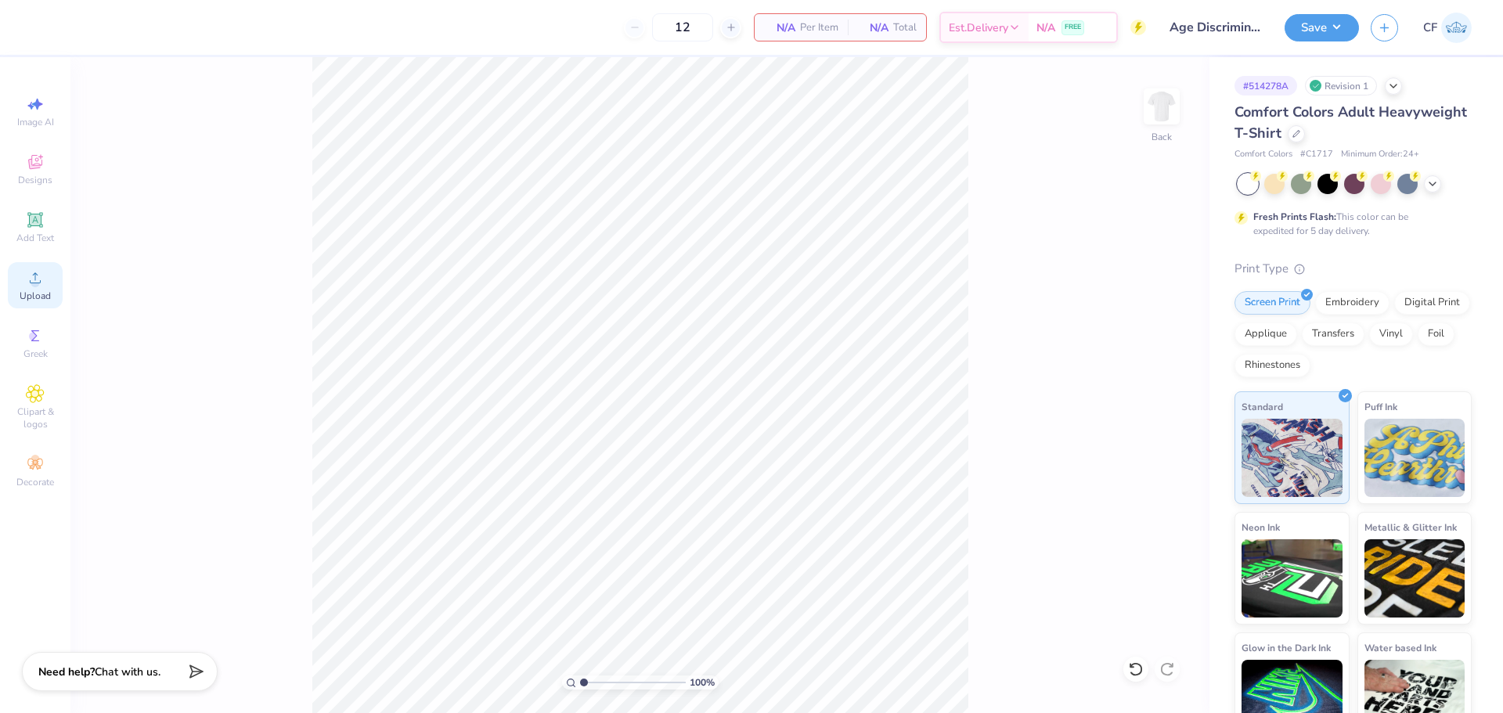
click at [45, 283] on div "Upload" at bounding box center [35, 285] width 55 height 46
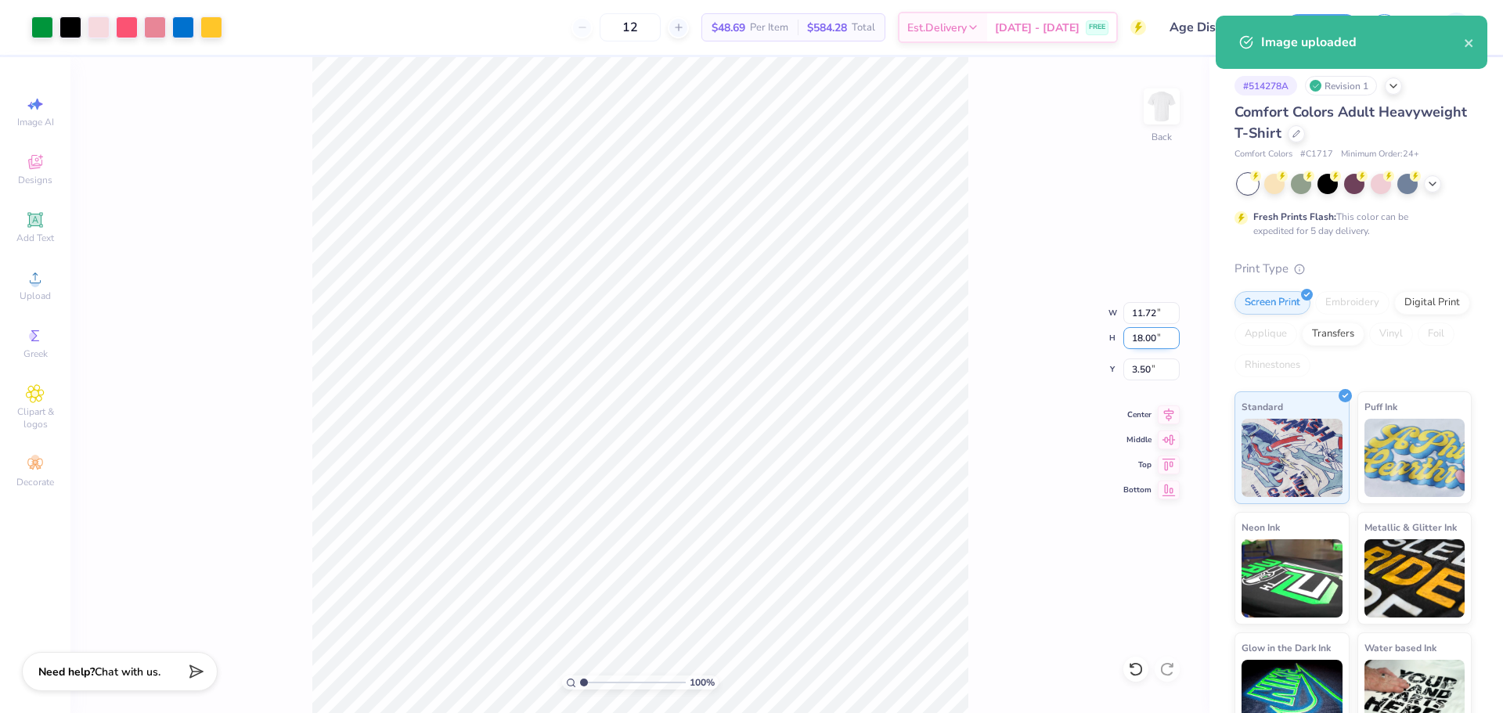
click at [1138, 339] on input "18.00" at bounding box center [1151, 338] width 56 height 22
type input "7.5"
type input "4.88"
type input "7.50"
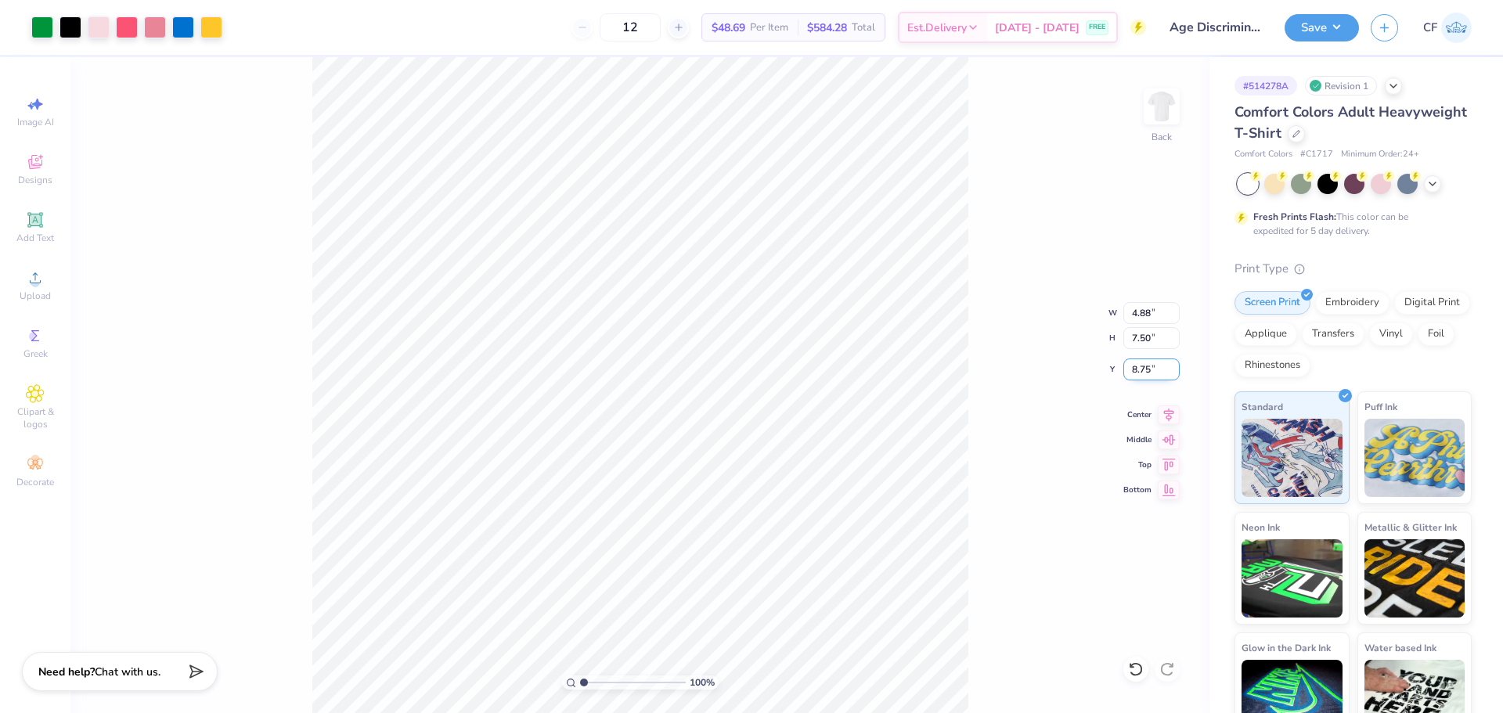
click at [1142, 373] on input "8.75" at bounding box center [1151, 370] width 56 height 22
type input "3.00"
click at [1316, 30] on button "Save" at bounding box center [1322, 25] width 74 height 27
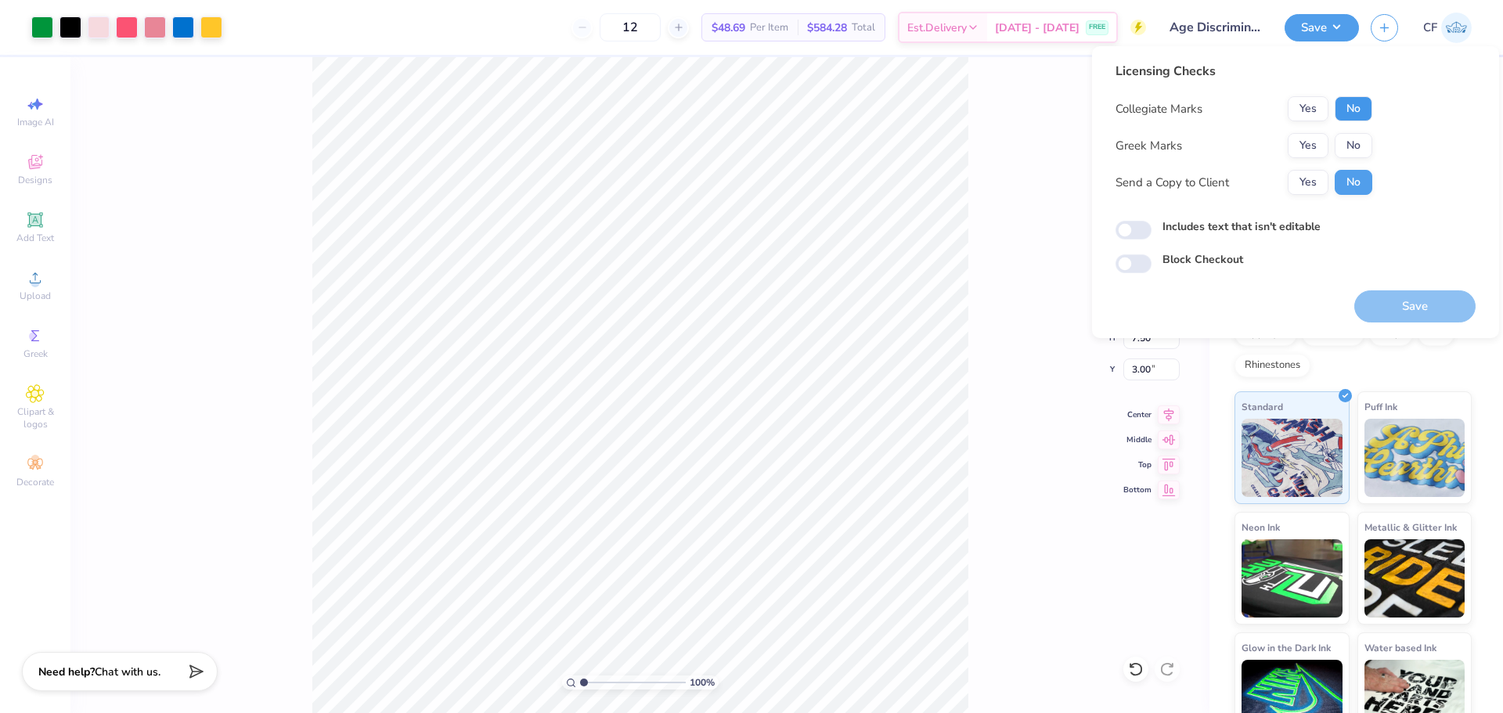
click at [1355, 108] on button "No" at bounding box center [1354, 108] width 38 height 25
click at [1352, 150] on button "No" at bounding box center [1354, 145] width 38 height 25
click at [1317, 189] on button "Yes" at bounding box center [1308, 182] width 41 height 25
drag, startPoint x: 1137, startPoint y: 232, endPoint x: 1175, endPoint y: 243, distance: 40.1
click at [1136, 232] on input "Includes text that isn't editable" at bounding box center [1133, 230] width 36 height 19
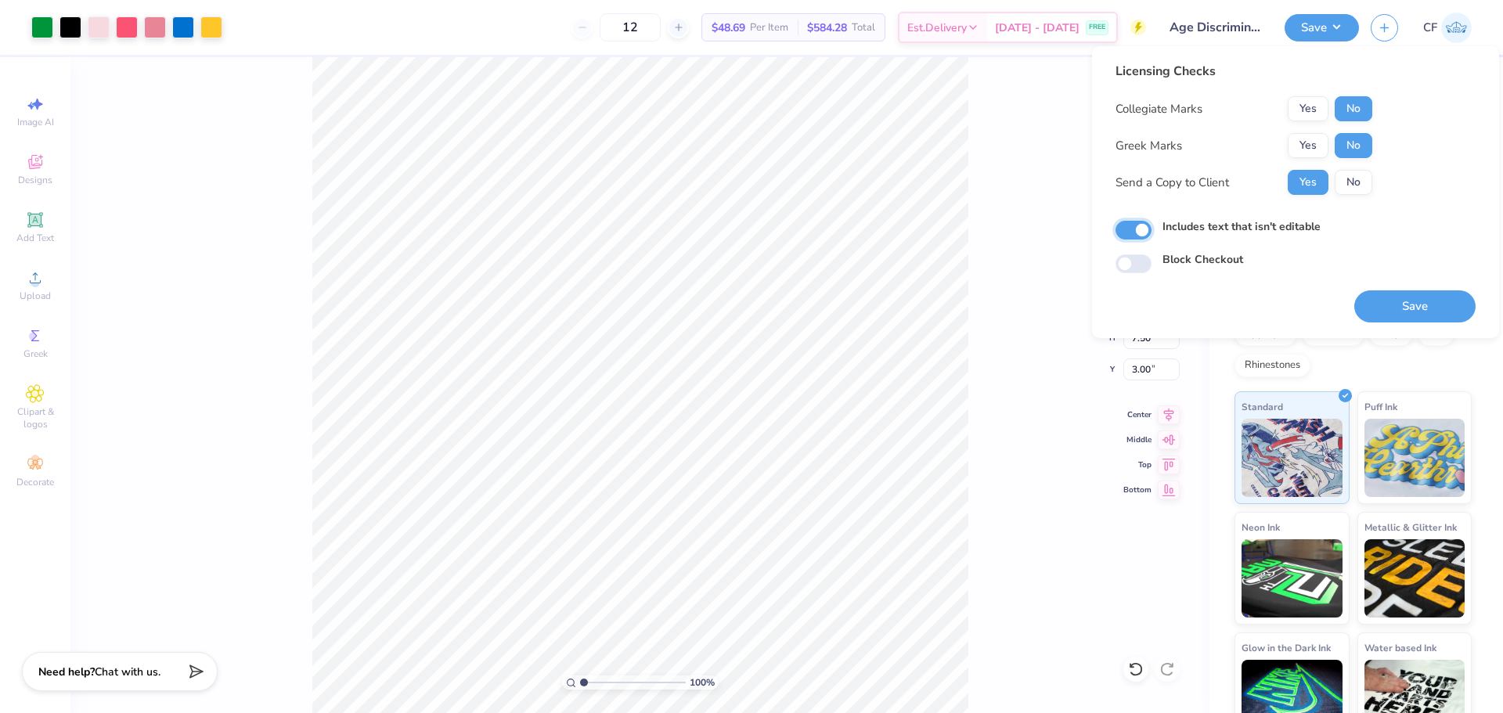
checkbox input "true"
click at [1383, 315] on button "Save" at bounding box center [1414, 306] width 121 height 32
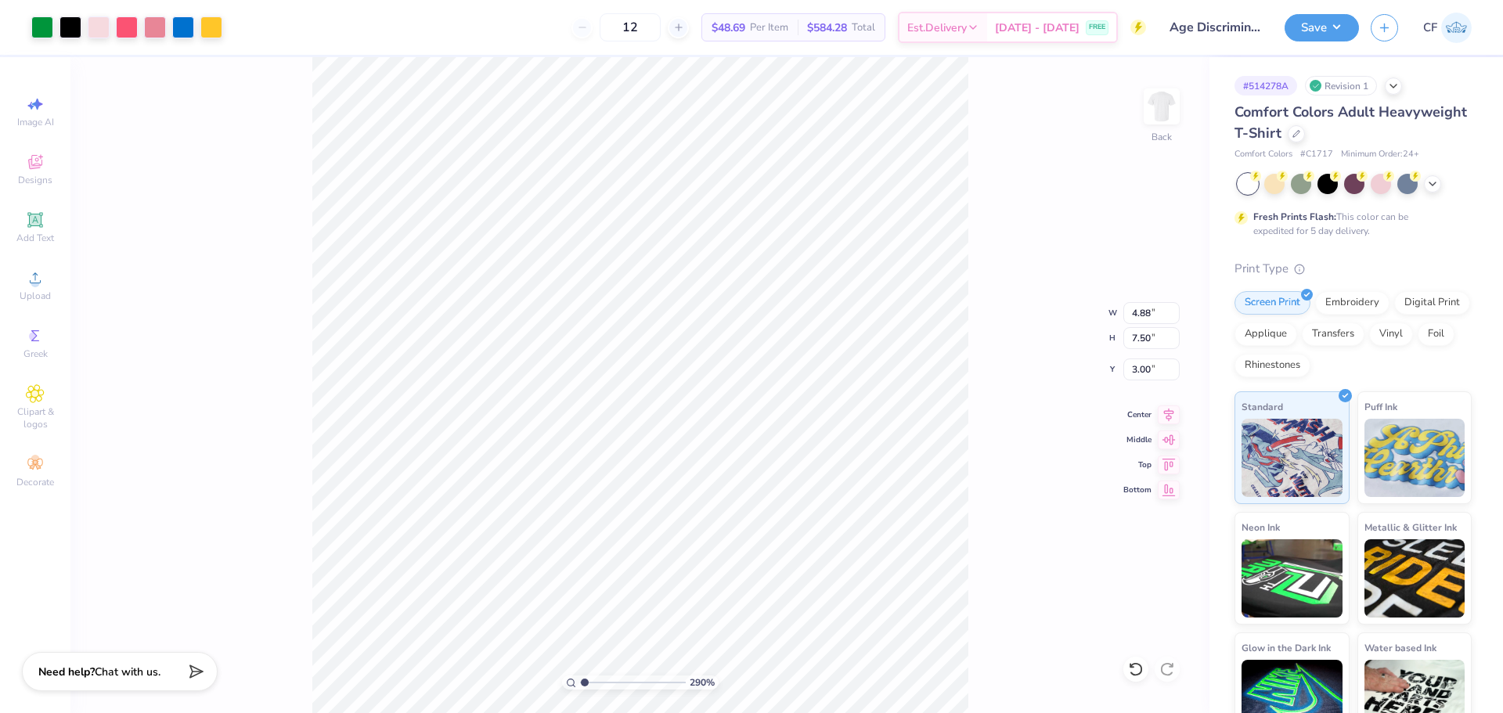
type input "1"
click at [580, 690] on input "range" at bounding box center [633, 683] width 106 height 14
